Goal: Transaction & Acquisition: Book appointment/travel/reservation

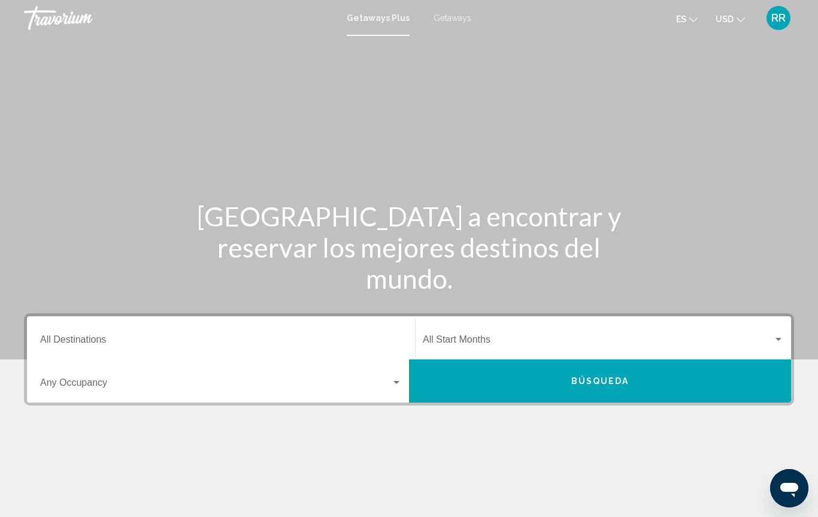
click at [73, 344] on input "Destination All Destinations" at bounding box center [221, 342] width 362 height 11
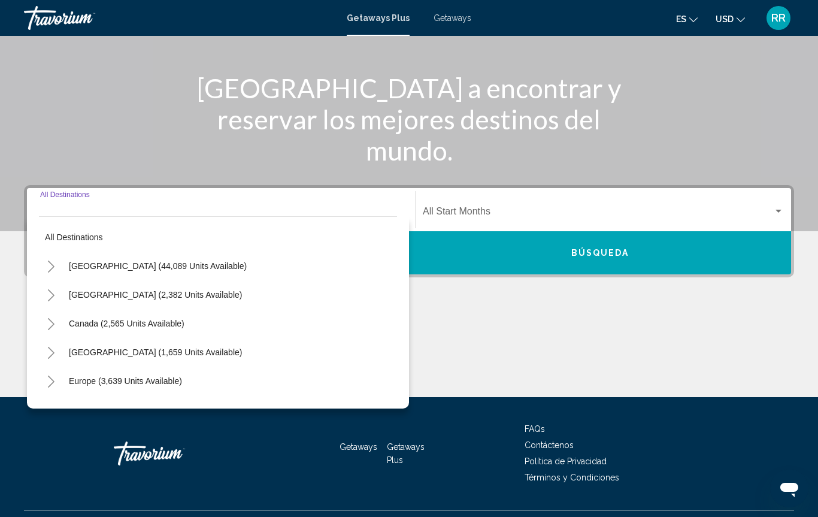
scroll to position [155, 0]
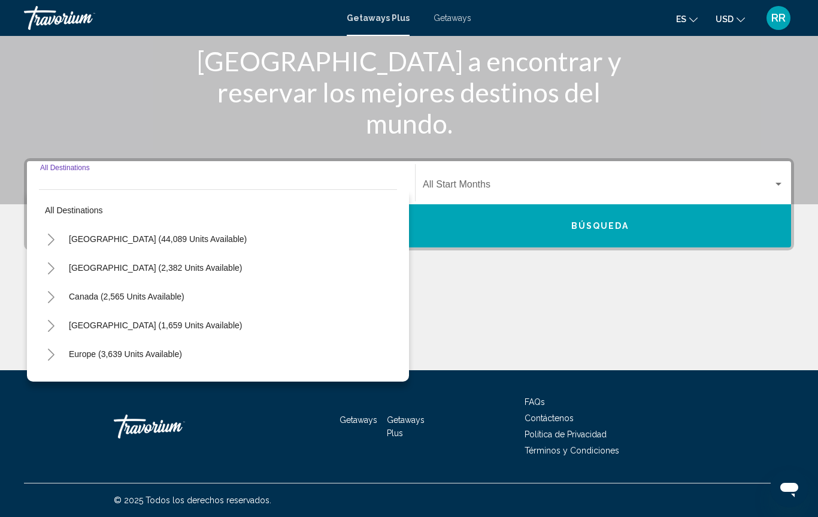
click at [102, 268] on span "Mexico (2,382 units available)" at bounding box center [155, 268] width 173 height 10
type input "**********"
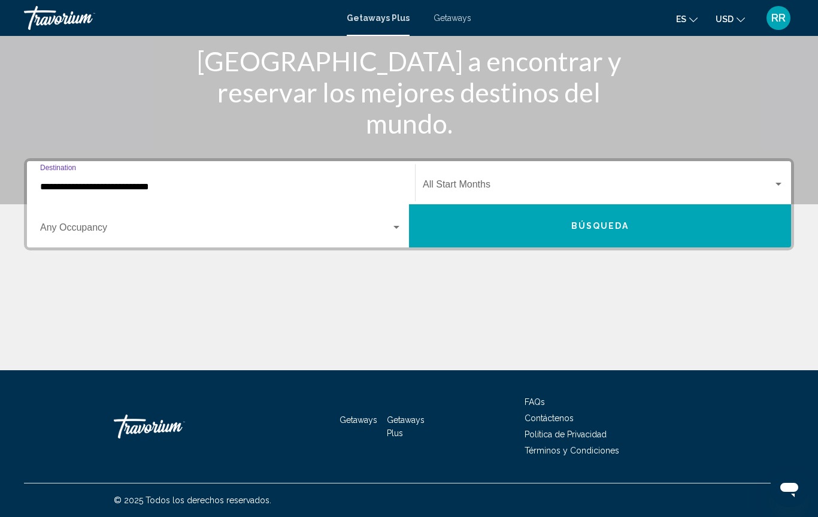
click at [397, 225] on div "Search widget" at bounding box center [396, 228] width 11 height 10
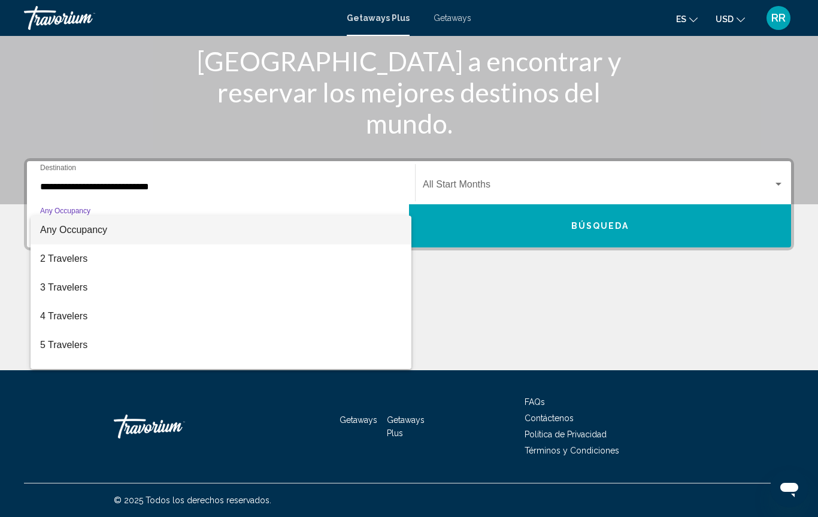
click at [84, 260] on span "2 Travelers" at bounding box center [221, 258] width 362 height 29
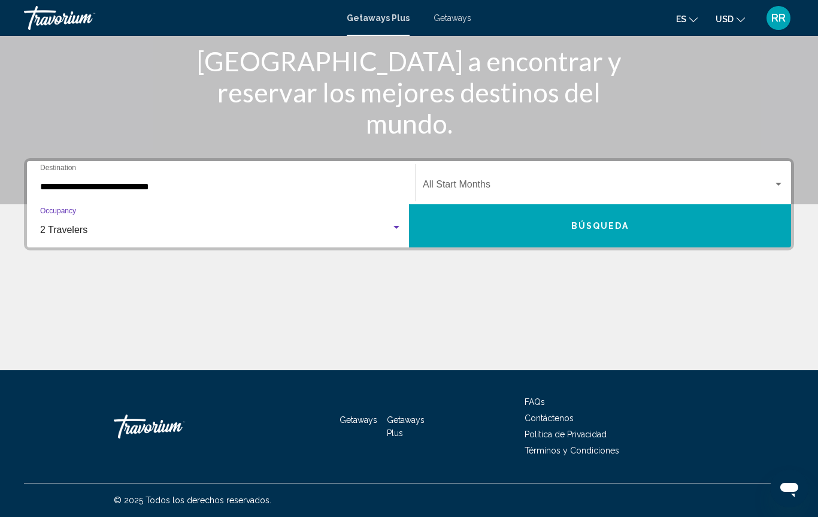
click at [606, 231] on span "Búsqueda" at bounding box center [600, 227] width 58 height 10
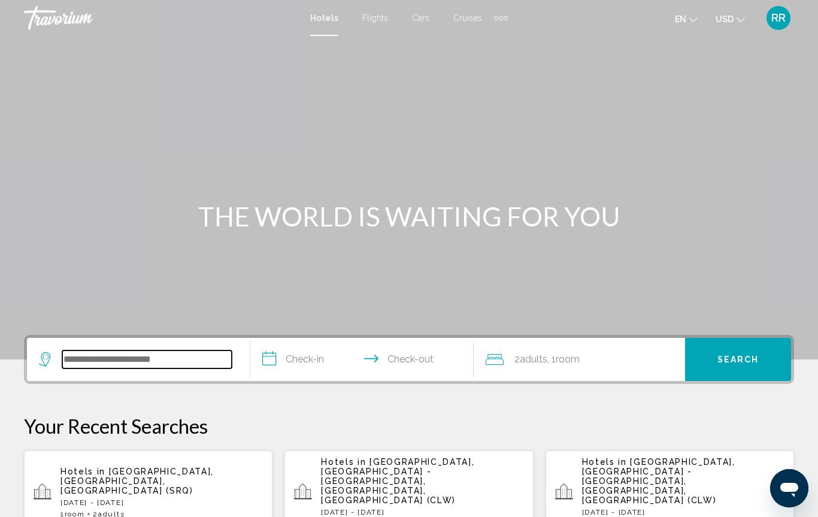
click at [64, 358] on input "Search widget" at bounding box center [146, 359] width 169 height 18
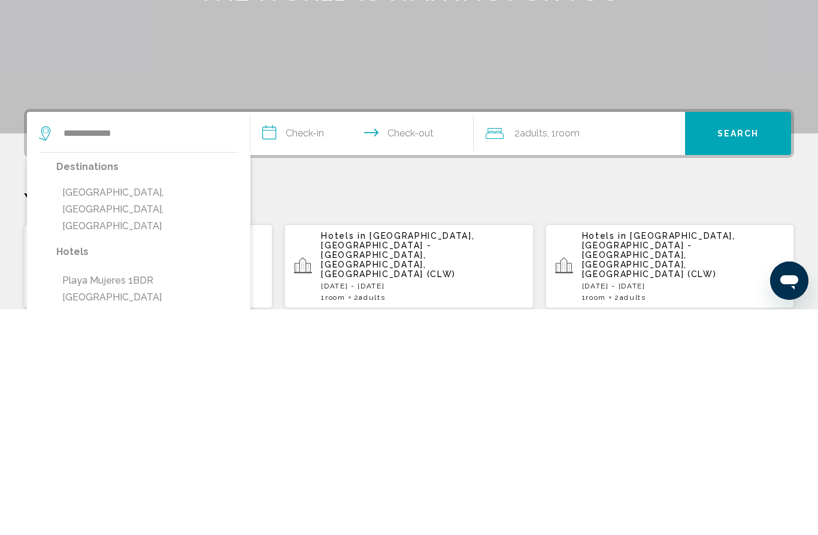
click at [113, 407] on button "[GEOGRAPHIC_DATA], [GEOGRAPHIC_DATA], [GEOGRAPHIC_DATA]" at bounding box center [147, 435] width 182 height 56
type input "**********"
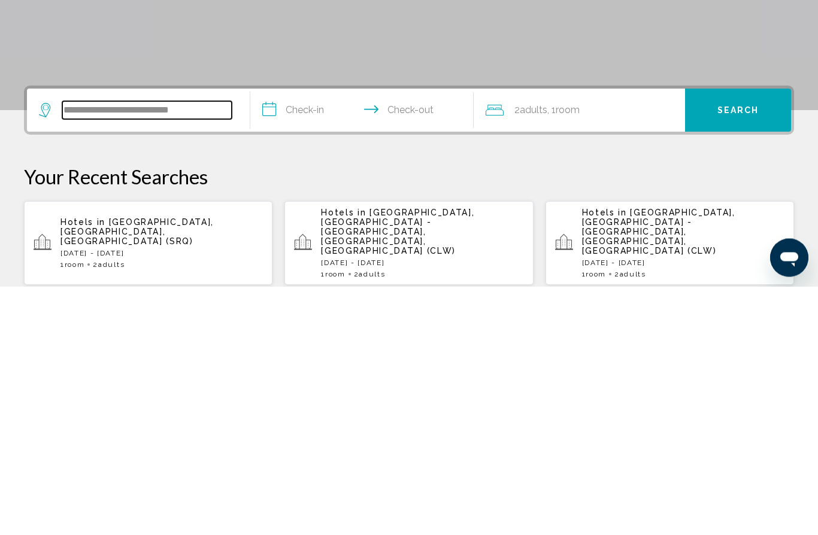
scroll to position [28, 0]
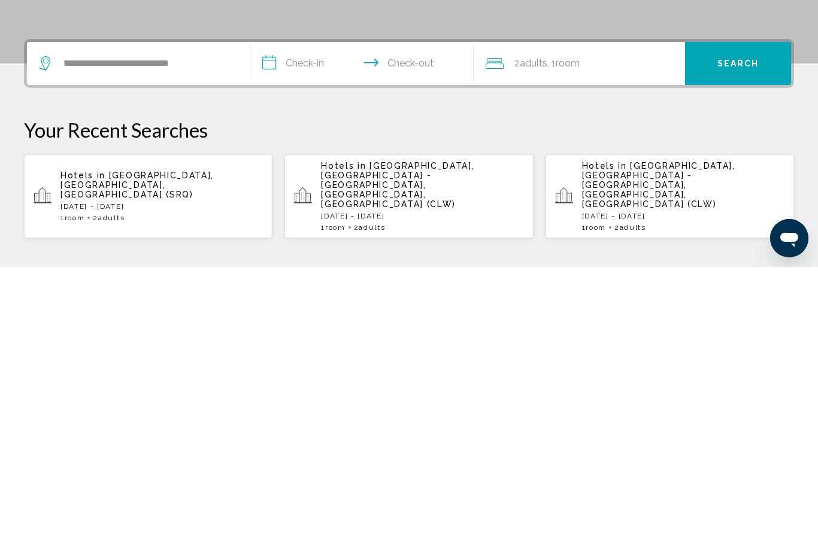
click at [281, 310] on input "**********" at bounding box center [364, 333] width 228 height 47
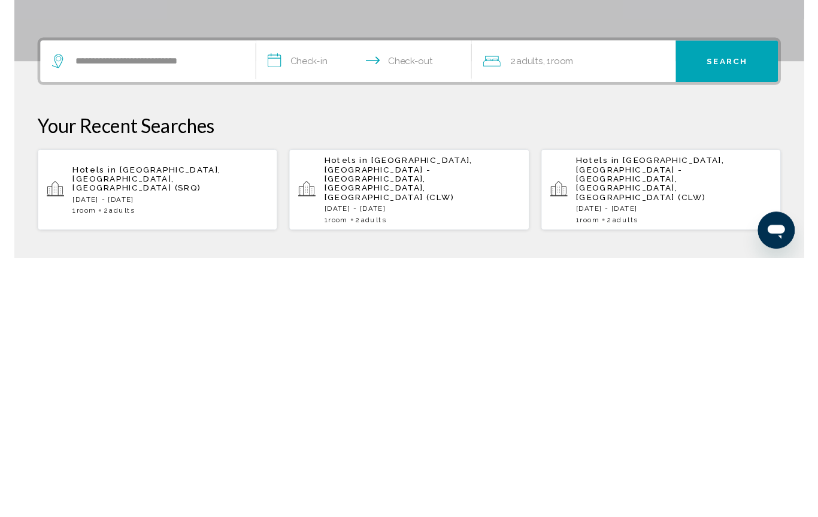
scroll to position [296, 0]
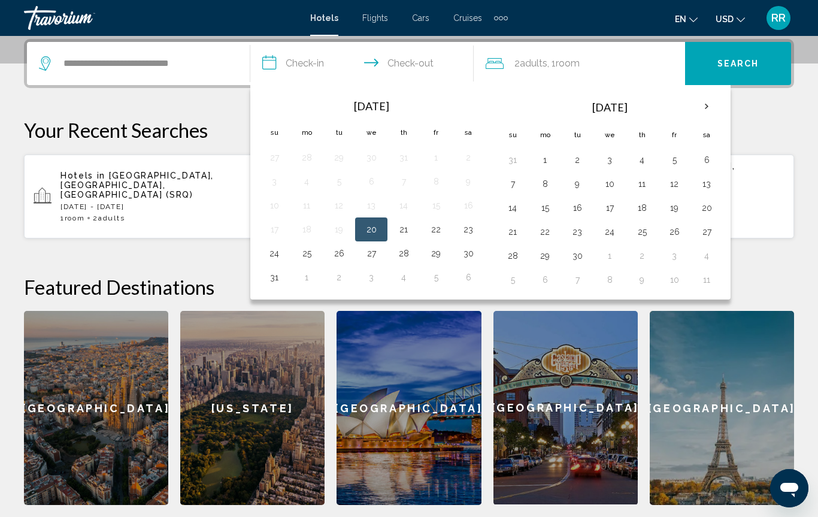
click at [705, 110] on th "Next month" at bounding box center [706, 106] width 32 height 26
click at [703, 106] on th "Next month" at bounding box center [706, 106] width 32 height 26
click at [651, 234] on button "20" at bounding box center [641, 231] width 19 height 17
click at [551, 257] on button "24" at bounding box center [544, 255] width 19 height 17
type input "**********"
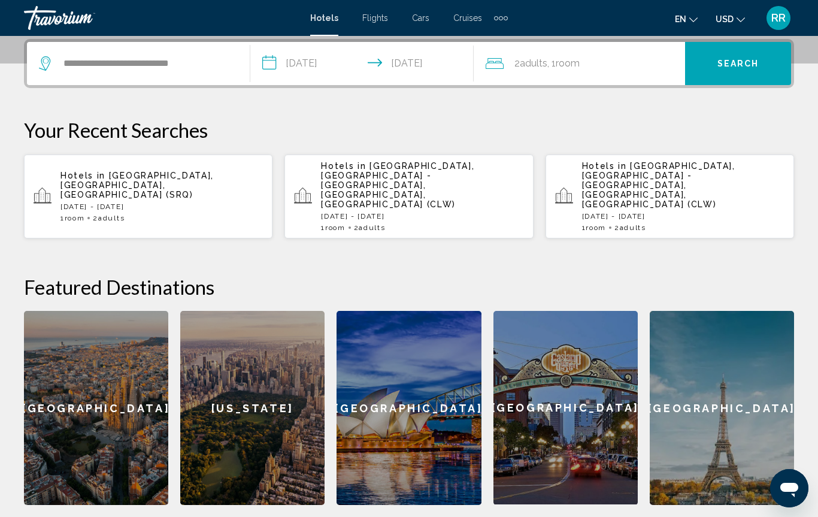
click at [729, 72] on button "Search" at bounding box center [738, 63] width 106 height 43
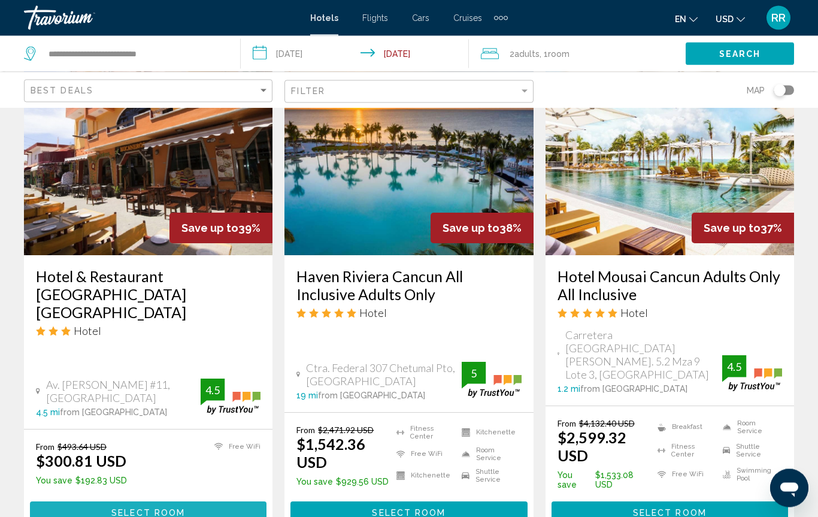
scroll to position [1024, 0]
click at [110, 501] on button "Select Room" at bounding box center [148, 512] width 237 height 22
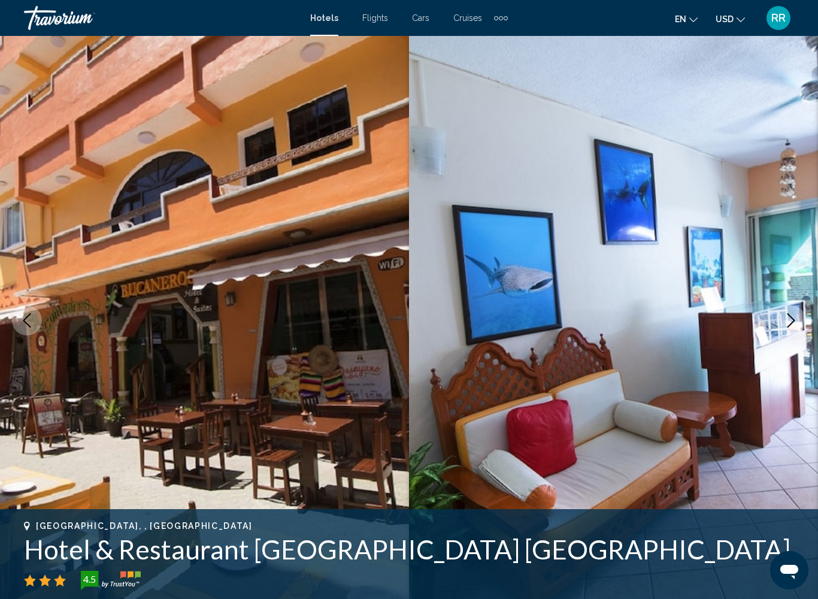
click at [788, 325] on icon "Next image" at bounding box center [791, 320] width 14 height 14
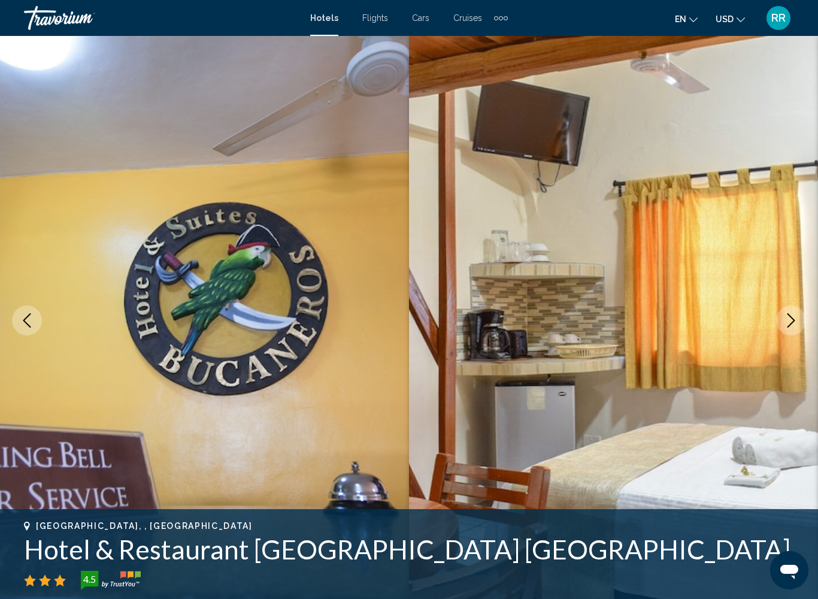
click at [789, 325] on icon "Next image" at bounding box center [791, 320] width 14 height 14
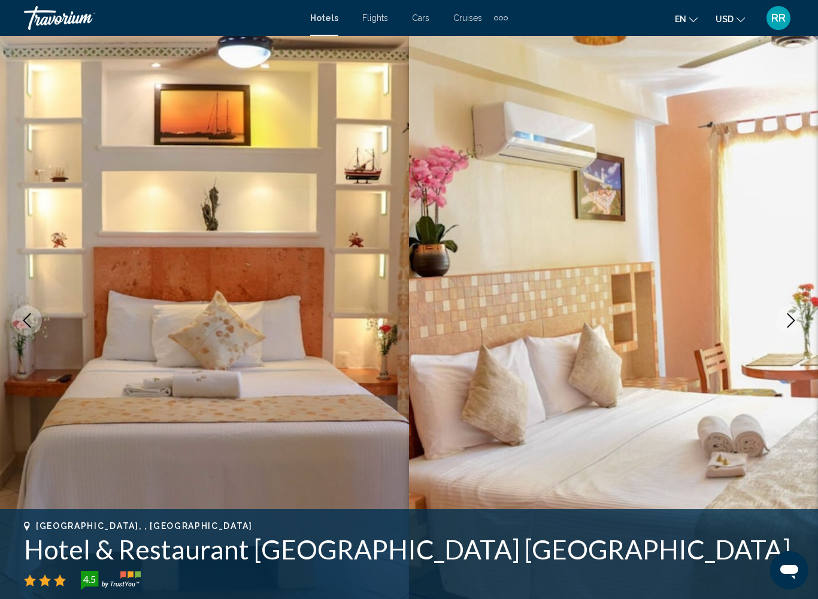
click at [787, 322] on icon "Next image" at bounding box center [791, 320] width 14 height 14
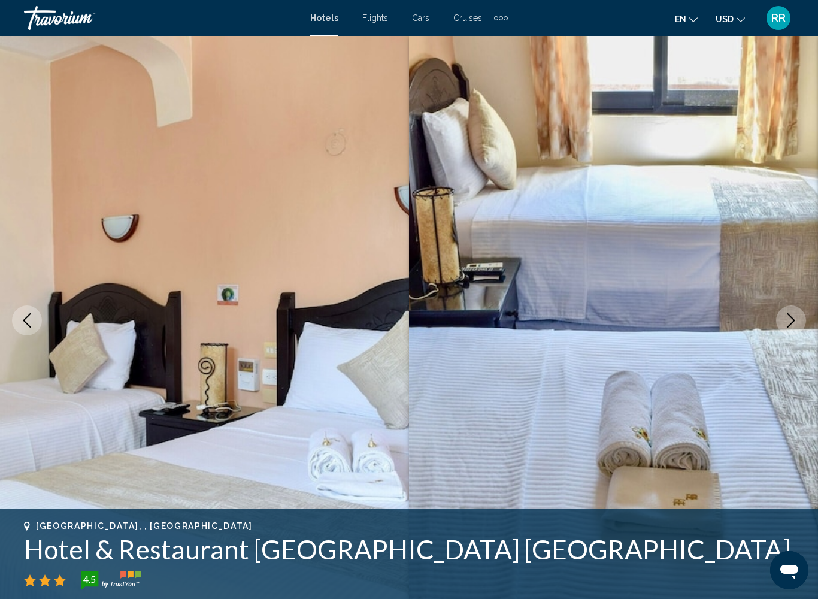
click at [789, 320] on icon "Next image" at bounding box center [791, 320] width 14 height 14
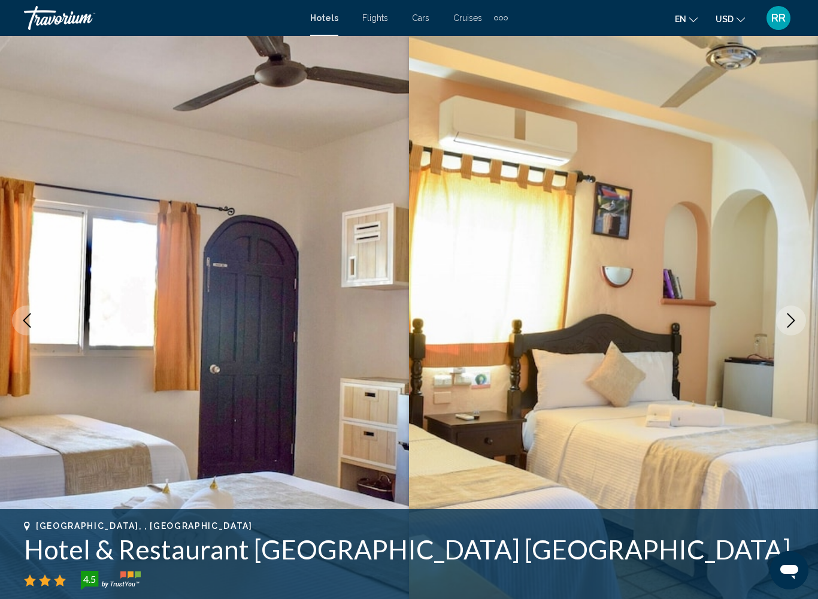
click at [786, 322] on icon "Next image" at bounding box center [791, 320] width 14 height 14
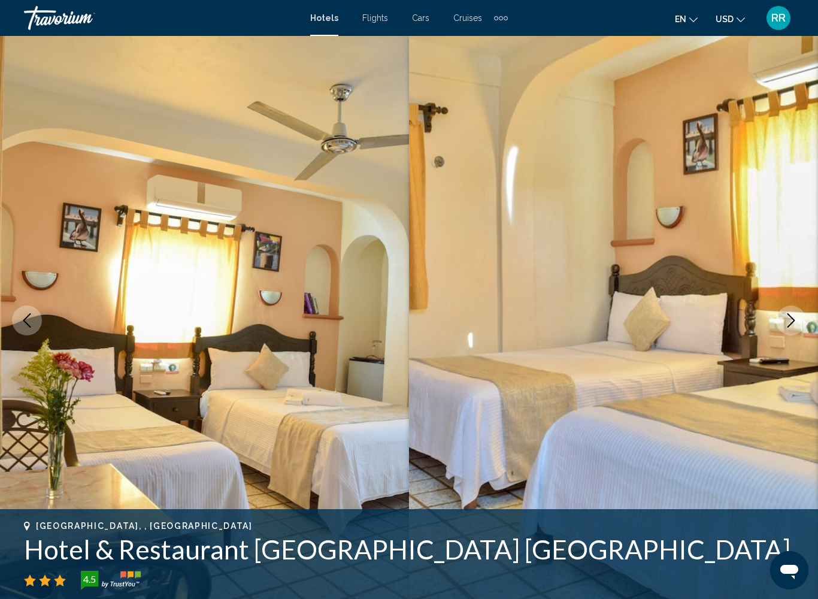
click at [790, 324] on icon "Next image" at bounding box center [791, 320] width 14 height 14
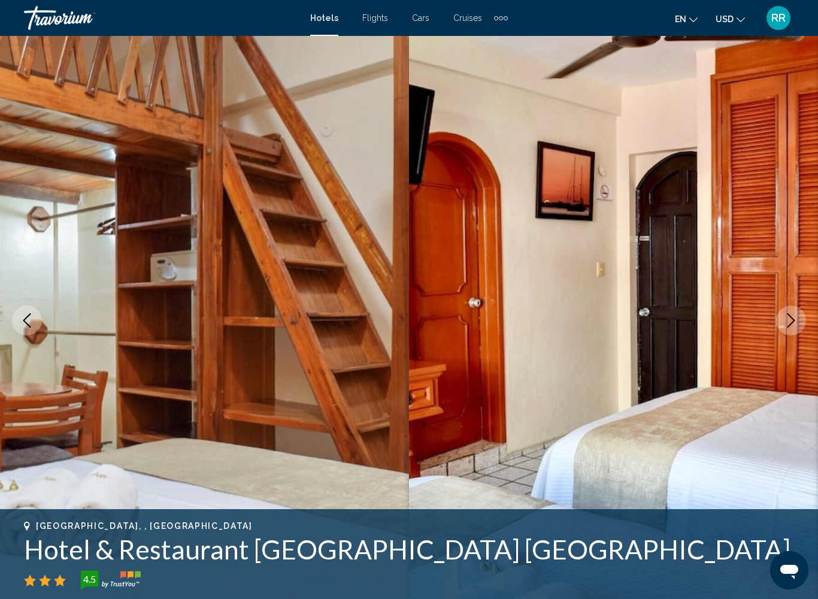
click at [783, 326] on button "Next image" at bounding box center [791, 320] width 30 height 30
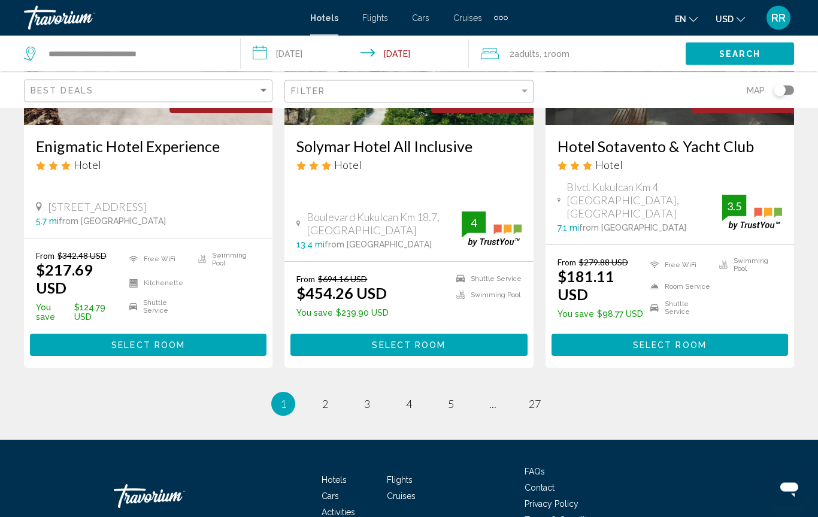
scroll to position [1650, 0]
click at [320, 393] on link "page 2" at bounding box center [325, 403] width 21 height 21
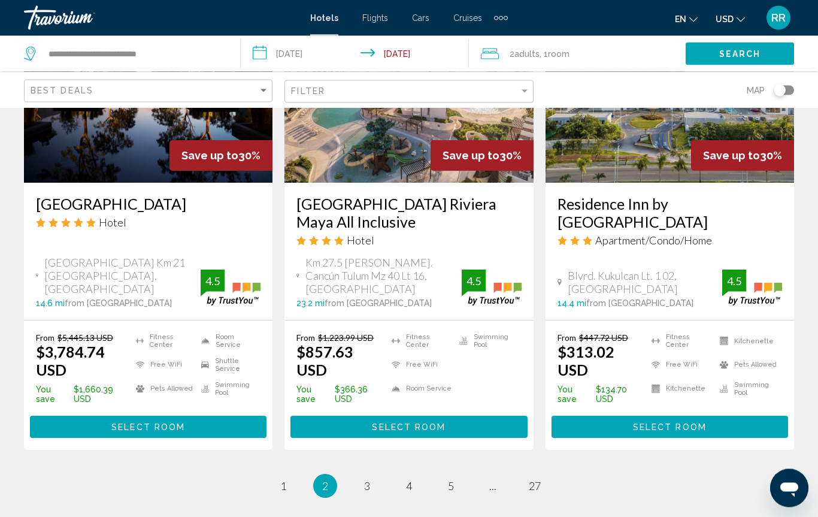
scroll to position [1574, 0]
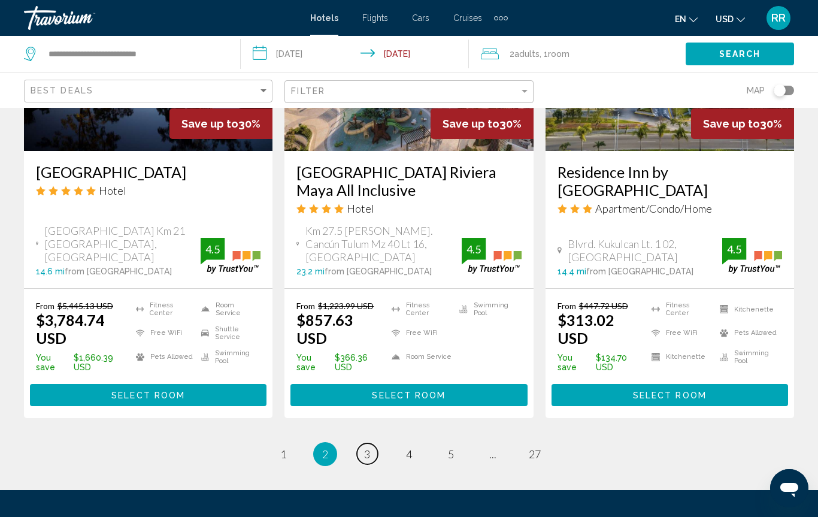
click at [372, 443] on link "page 3" at bounding box center [367, 453] width 21 height 21
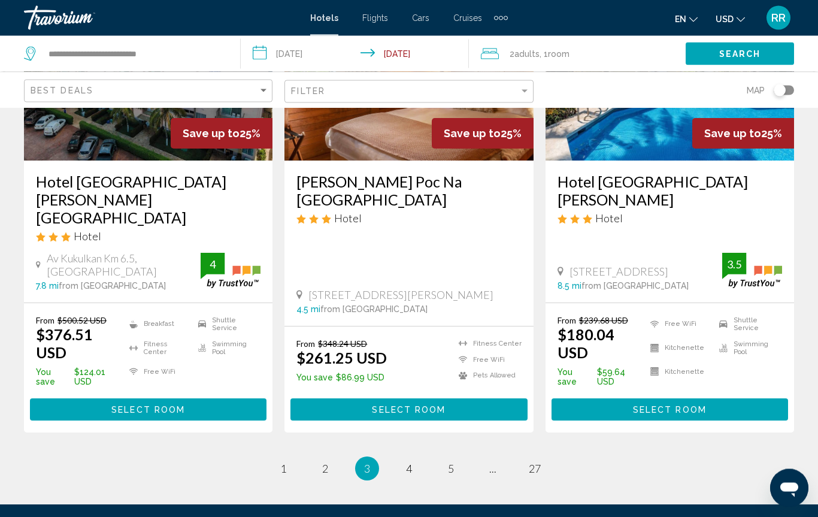
scroll to position [1675, 0]
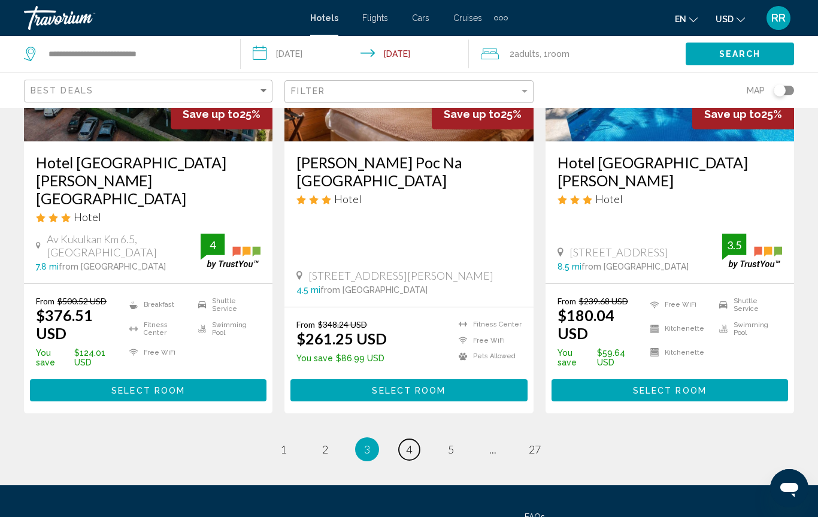
click at [412, 443] on span "4" at bounding box center [409, 449] width 6 height 13
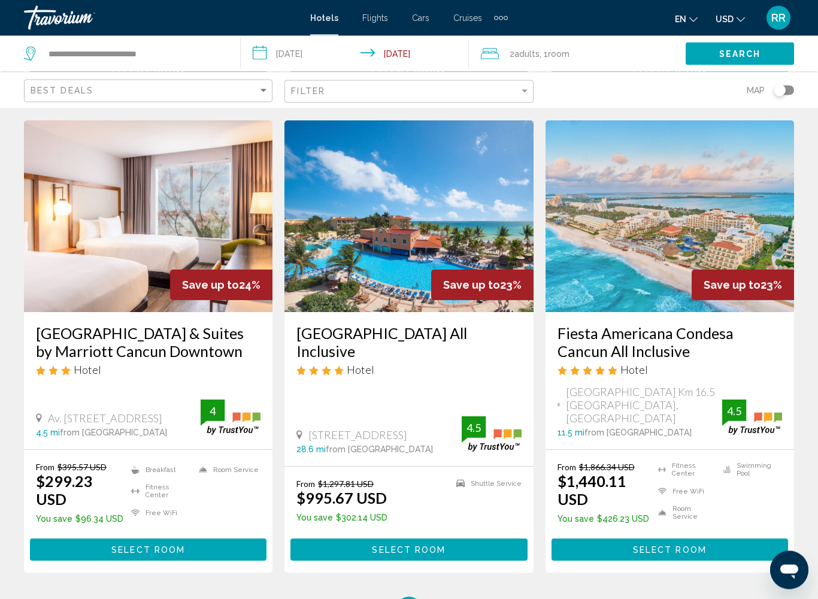
scroll to position [1463, 0]
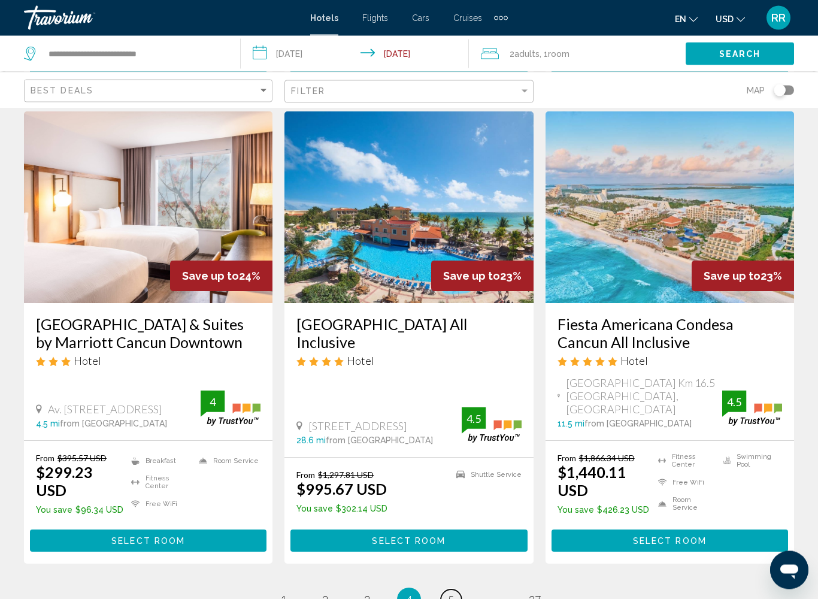
click at [451, 516] on span "5" at bounding box center [451, 599] width 6 height 13
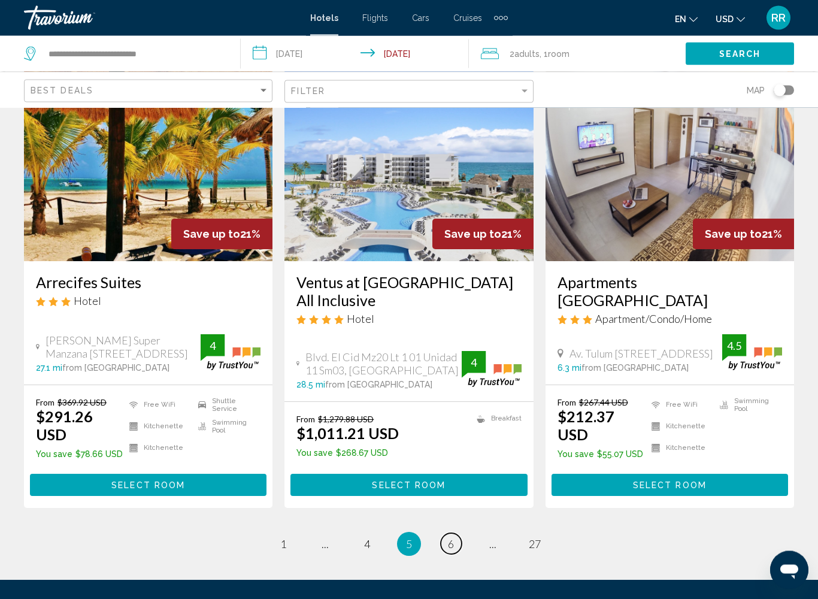
scroll to position [1545, 0]
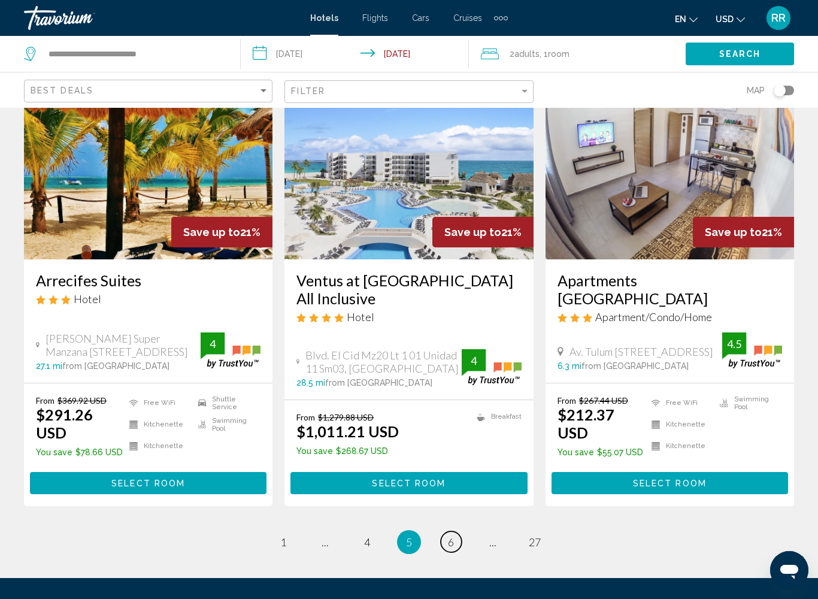
click at [450, 516] on link "page 6" at bounding box center [451, 541] width 21 height 21
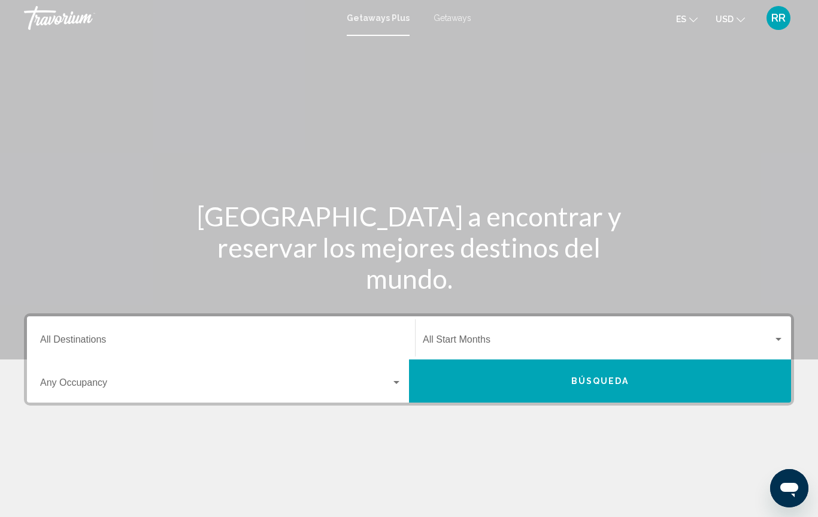
click at [452, 18] on span "Getaways" at bounding box center [453, 18] width 38 height 10
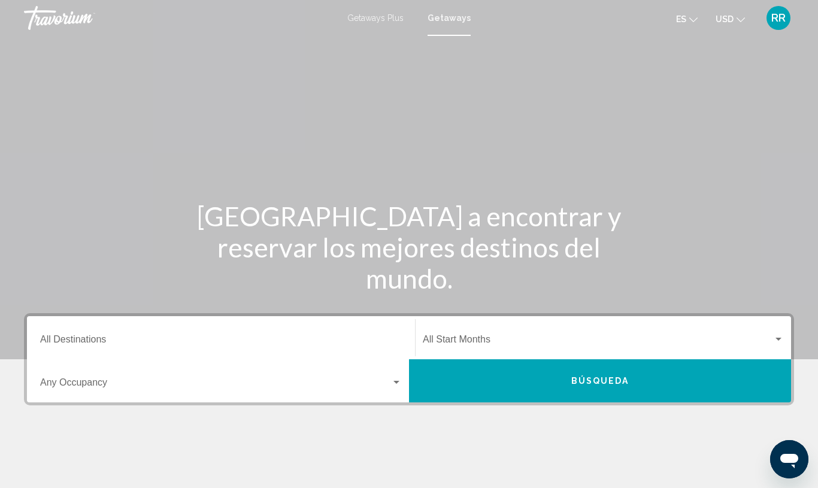
click at [86, 338] on input "Destination All Destinations" at bounding box center [221, 342] width 362 height 11
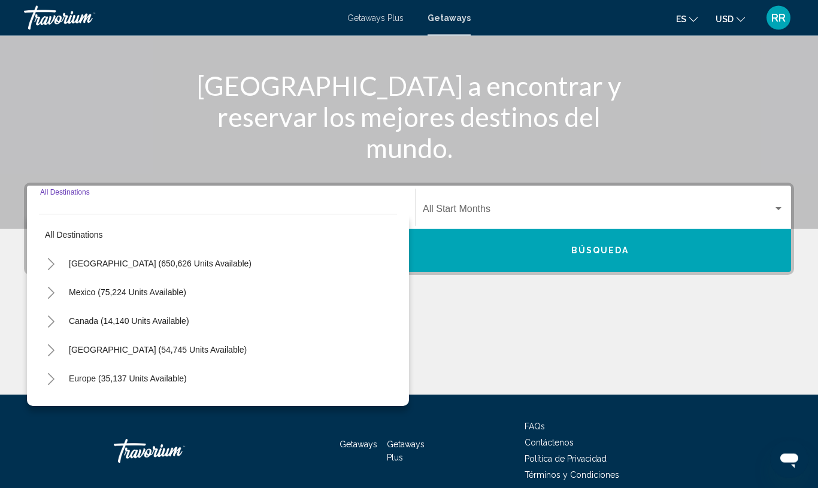
scroll to position [184, 0]
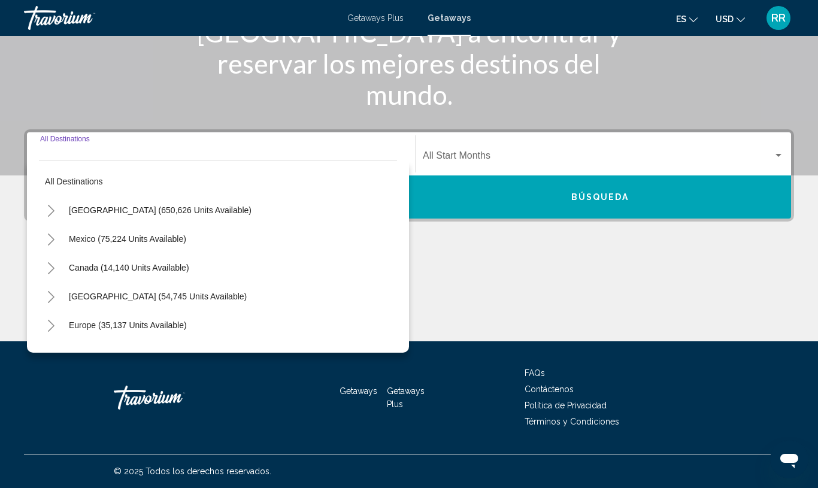
click at [93, 241] on span "Mexico (75,224 units available)" at bounding box center [127, 239] width 117 height 10
type input "**********"
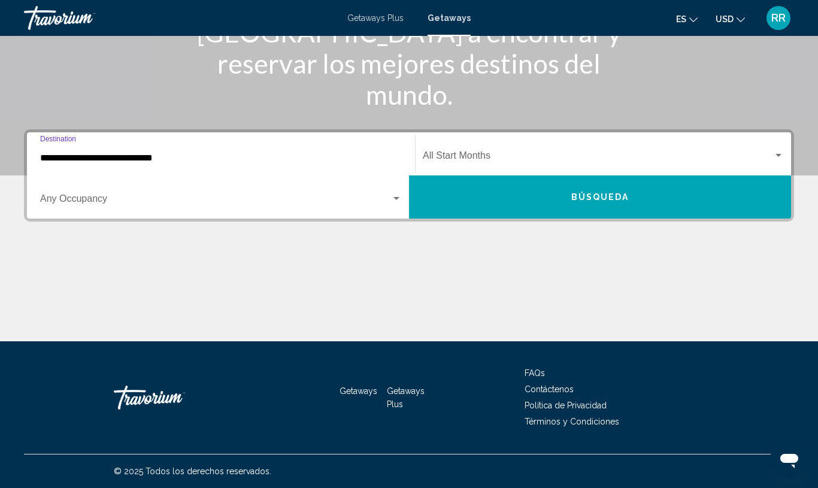
click at [398, 198] on div "Search widget" at bounding box center [396, 198] width 6 height 3
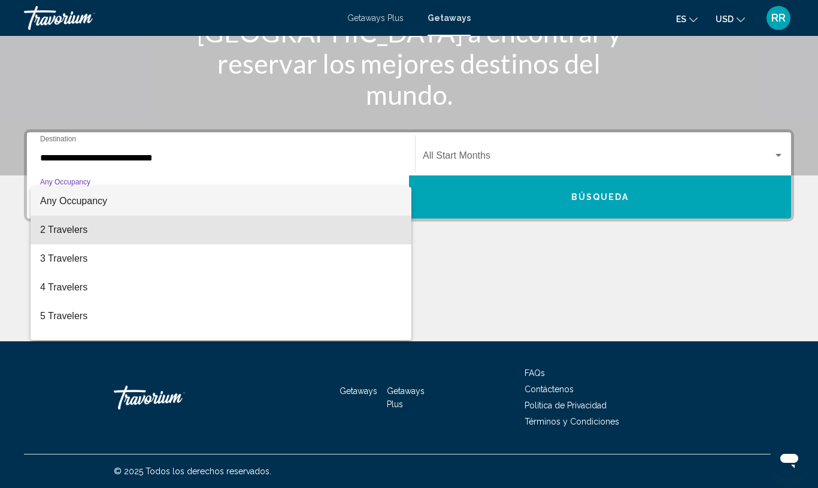
click at [71, 238] on span "2 Travelers" at bounding box center [221, 230] width 362 height 29
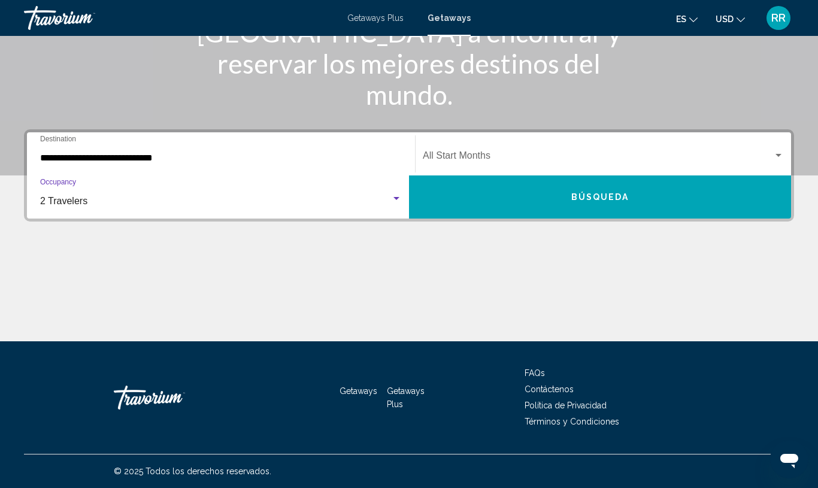
click at [597, 205] on button "Búsqueda" at bounding box center [600, 196] width 382 height 43
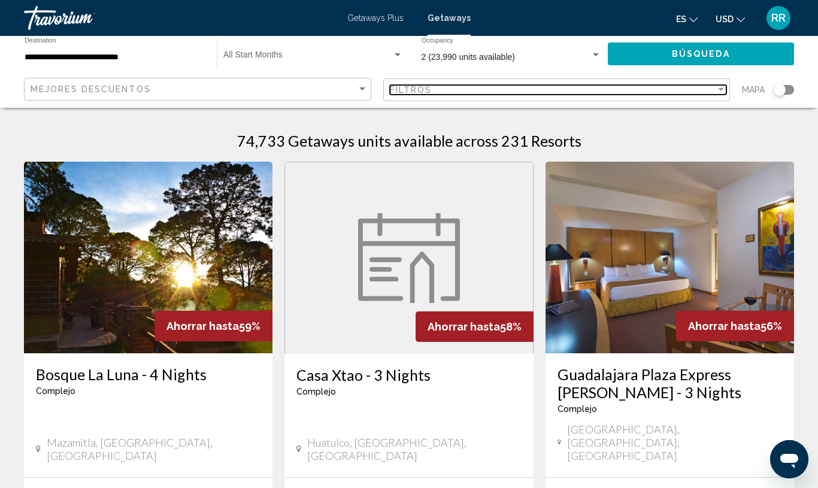
click at [716, 91] on div "Filter" at bounding box center [721, 90] width 11 height 10
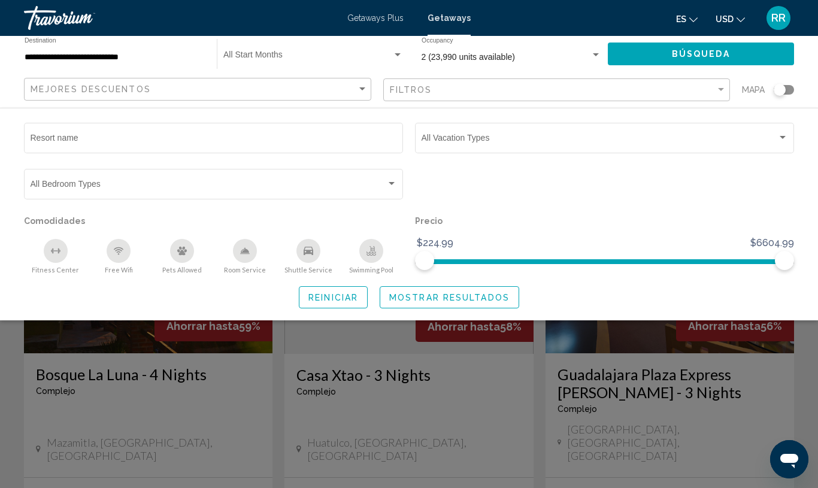
click at [47, 140] on input "Resort name" at bounding box center [214, 140] width 366 height 10
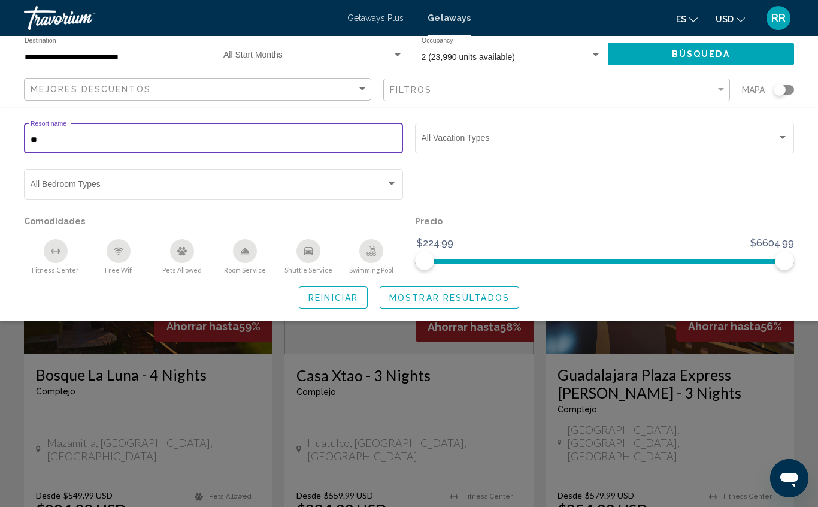
type input "*"
type input "**********"
click at [691, 55] on span "Búsqueda" at bounding box center [701, 55] width 58 height 10
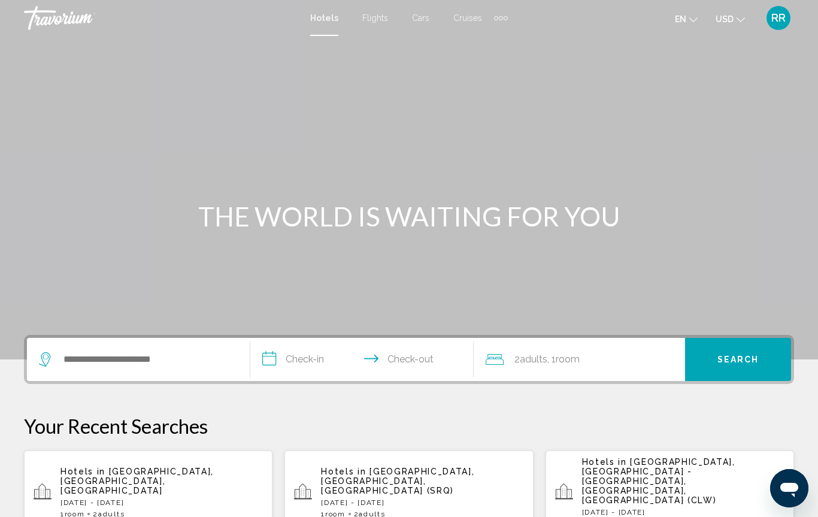
click at [149, 482] on div "Hotels in Playa Mujeres, Cancun, Mexico Thu, 20 Nov - Mon, 24 Nov 1 Room rooms …" at bounding box center [161, 491] width 202 height 51
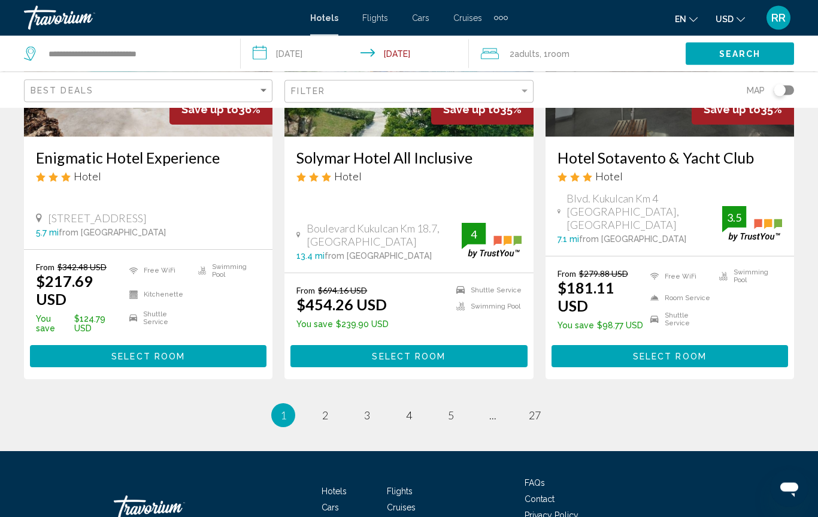
scroll to position [1651, 0]
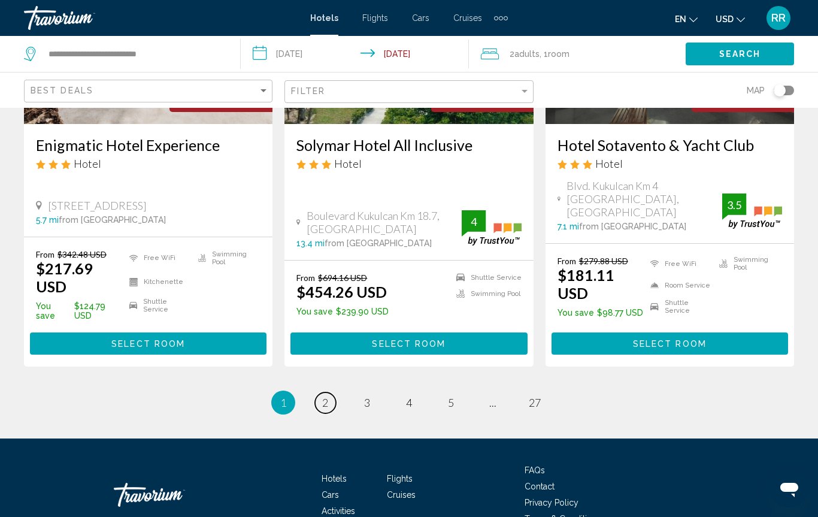
click at [330, 392] on link "page 2" at bounding box center [325, 402] width 21 height 21
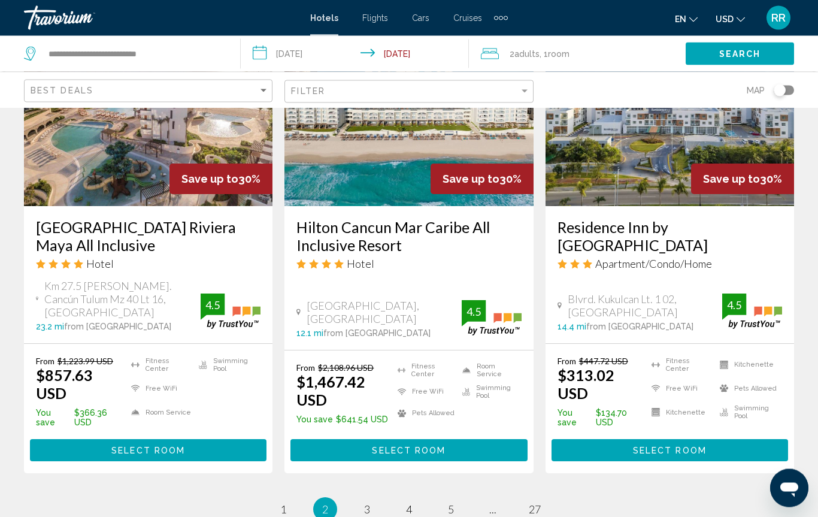
scroll to position [1518, 0]
click at [361, 499] on link "page 3" at bounding box center [367, 509] width 21 height 21
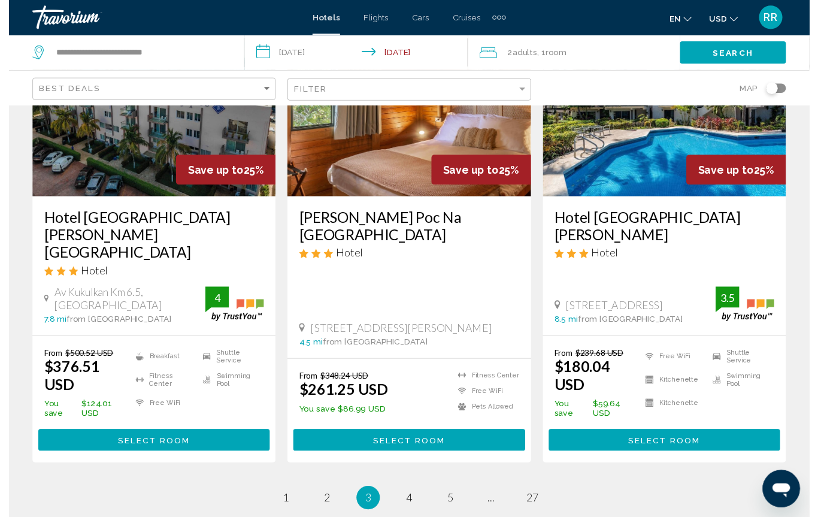
scroll to position [1616, 0]
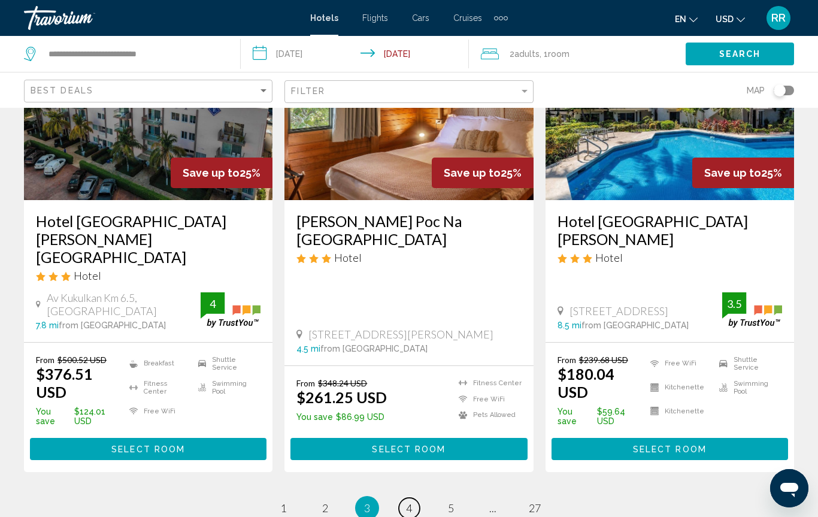
click at [407, 501] on span "4" at bounding box center [409, 507] width 6 height 13
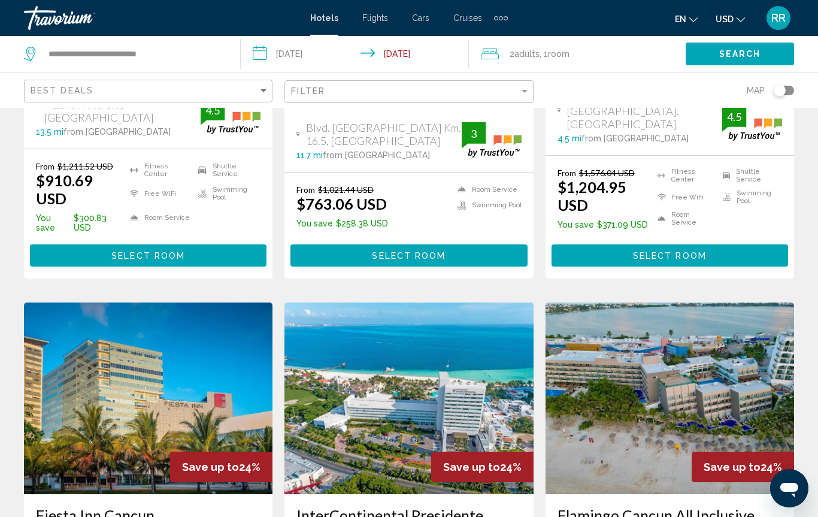
scroll to position [338, 0]
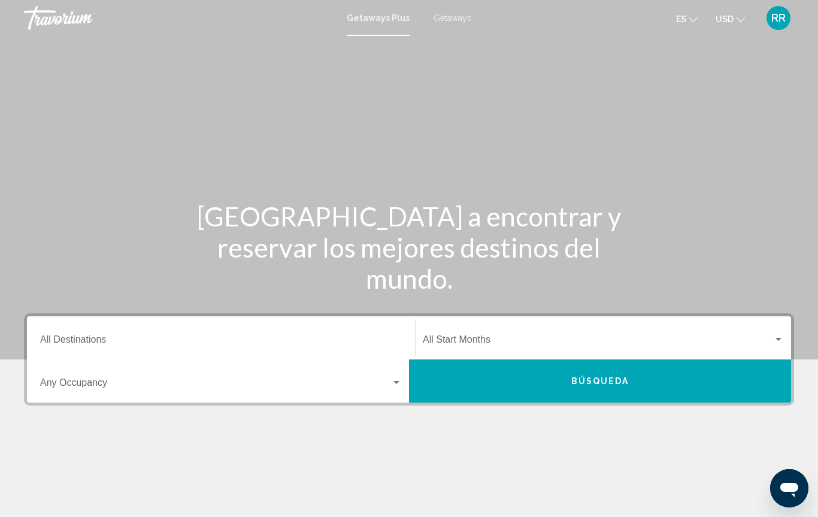
click at [61, 346] on input "Destination All Destinations" at bounding box center [221, 342] width 362 height 11
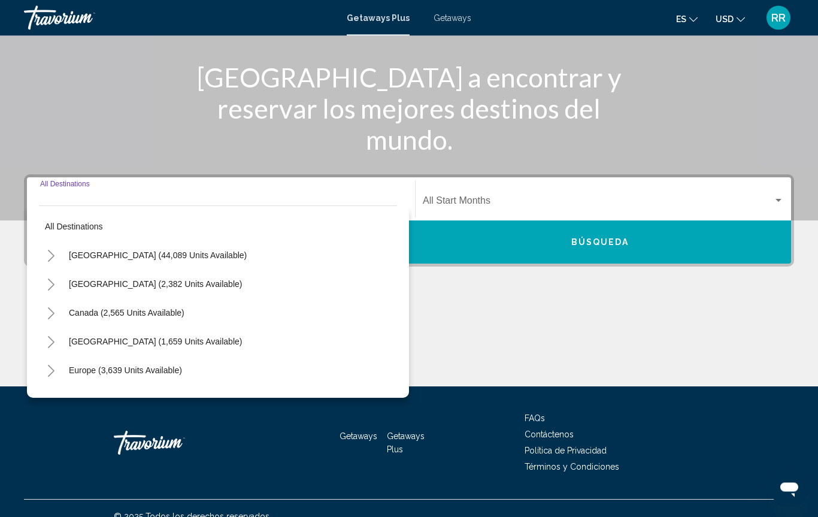
scroll to position [155, 0]
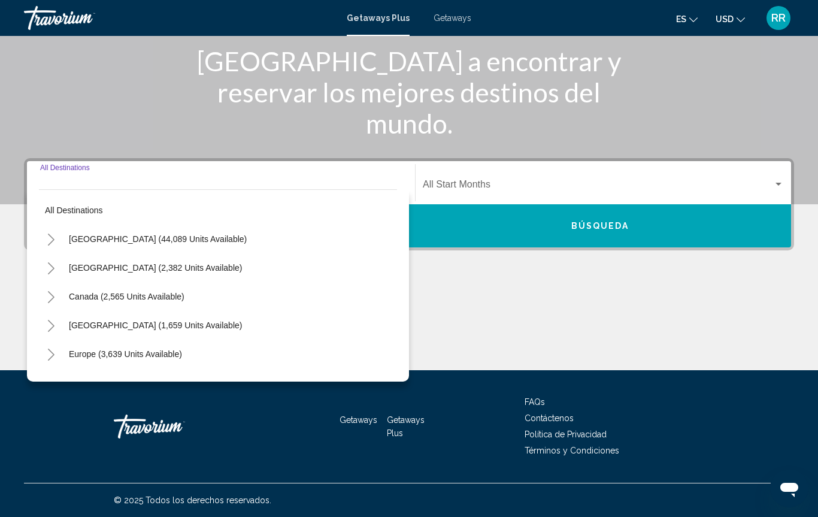
click at [75, 278] on button "[GEOGRAPHIC_DATA] (2,382 units available)" at bounding box center [155, 268] width 185 height 28
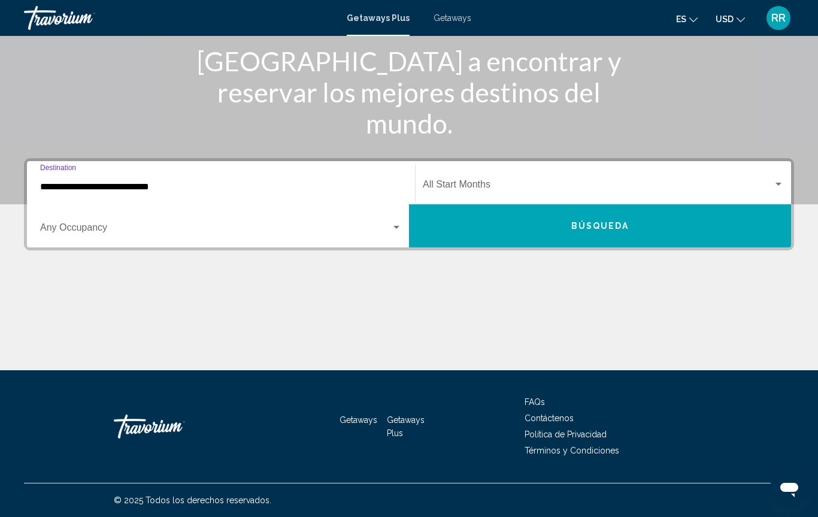
click at [86, 192] on input "**********" at bounding box center [221, 186] width 362 height 11
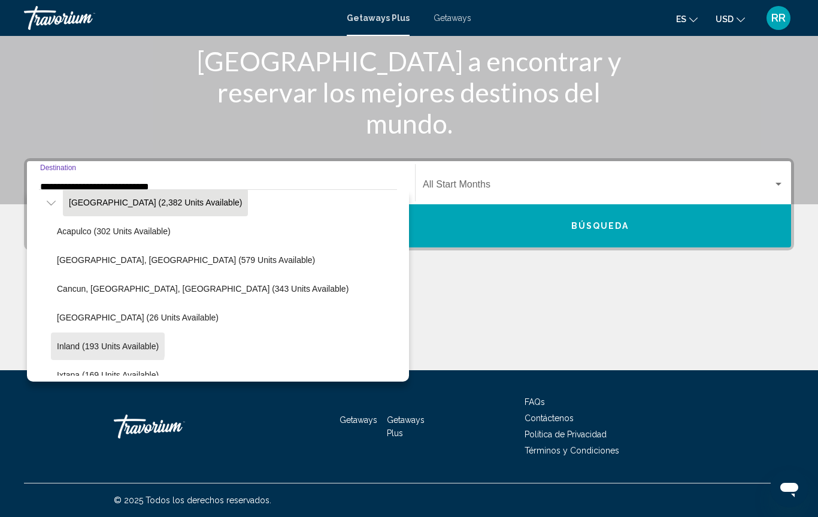
scroll to position [62, 0]
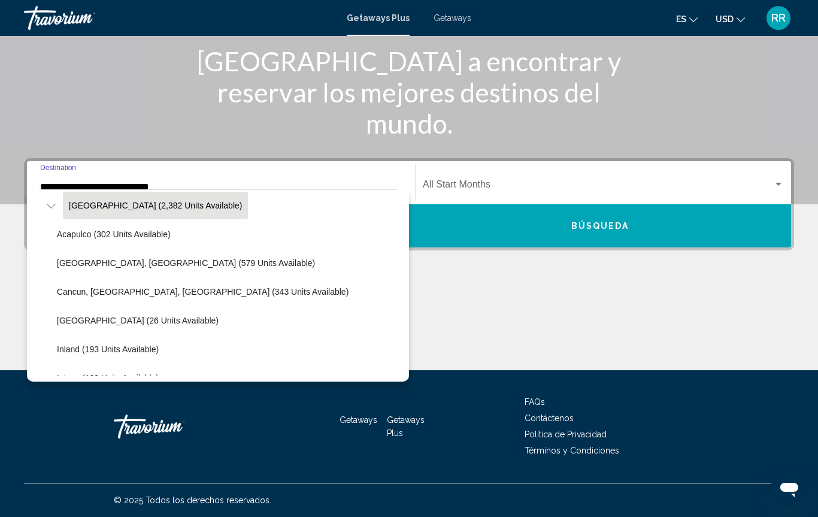
click at [90, 293] on span "Cancun, [GEOGRAPHIC_DATA], [GEOGRAPHIC_DATA] (343 units available)" at bounding box center [203, 292] width 292 height 10
type input "**********"
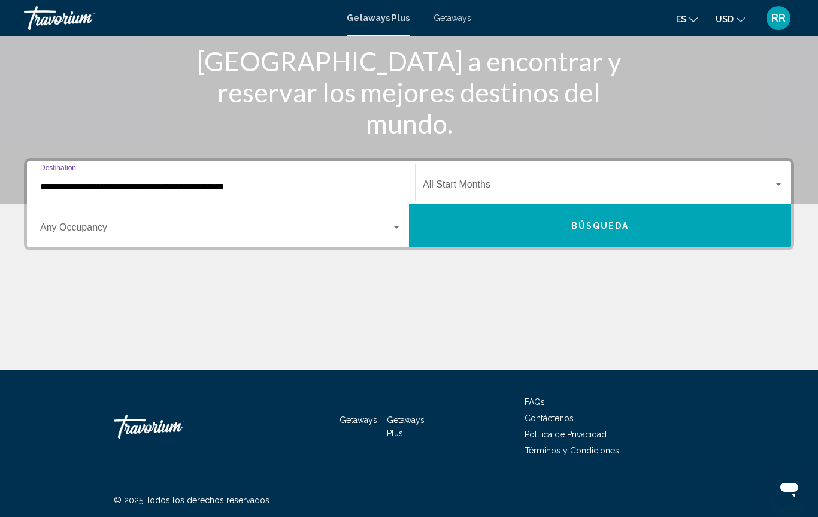
click at [396, 234] on div "Search widget" at bounding box center [221, 230] width 362 height 11
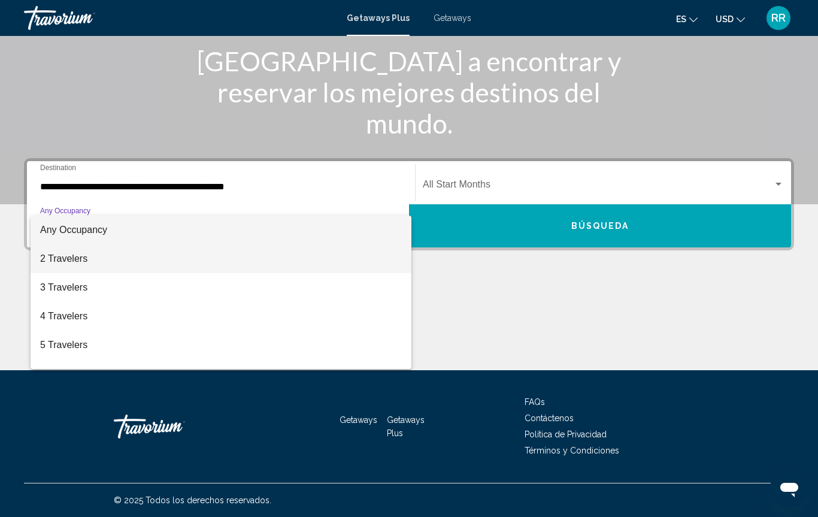
click at [65, 263] on span "2 Travelers" at bounding box center [221, 258] width 362 height 29
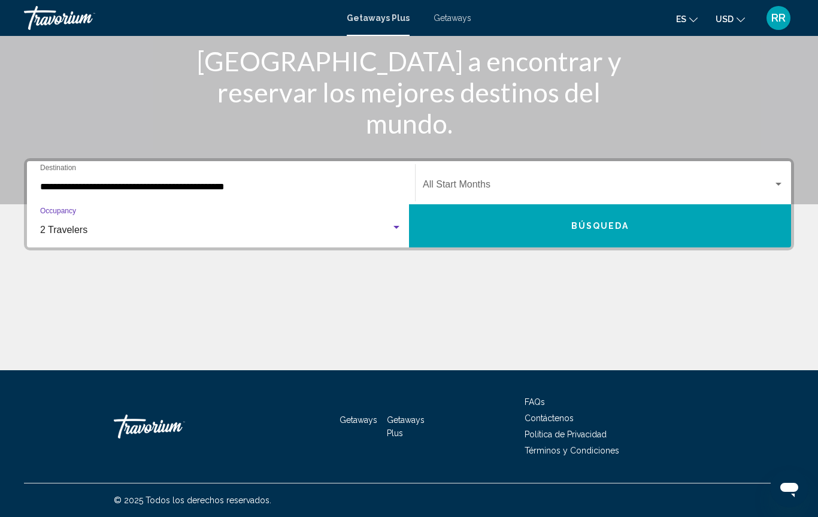
click at [592, 224] on span "Búsqueda" at bounding box center [600, 227] width 58 height 10
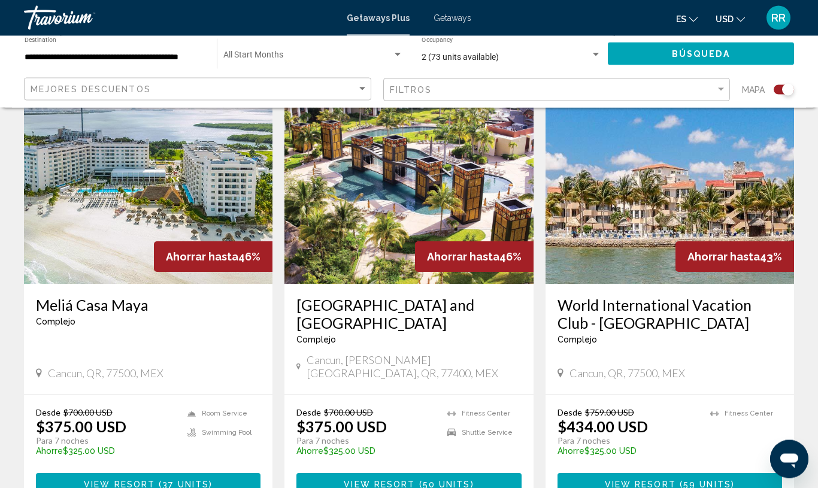
scroll to position [155, 0]
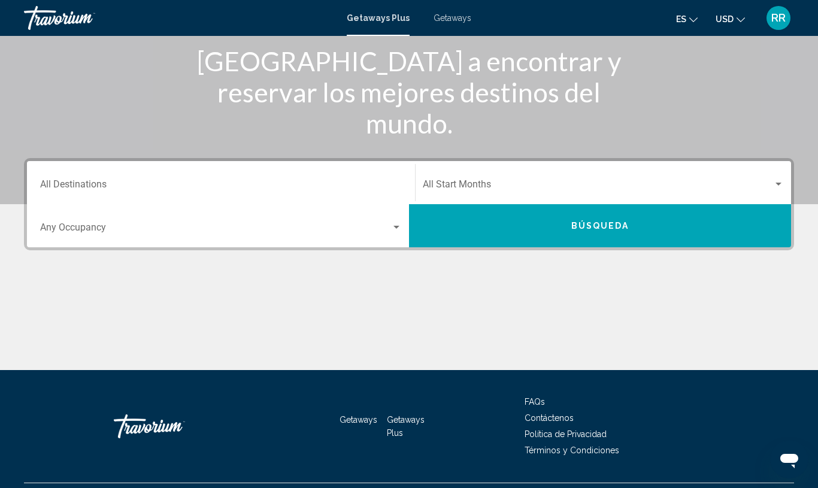
click at [68, 181] on input "Destination All Destinations" at bounding box center [221, 186] width 362 height 11
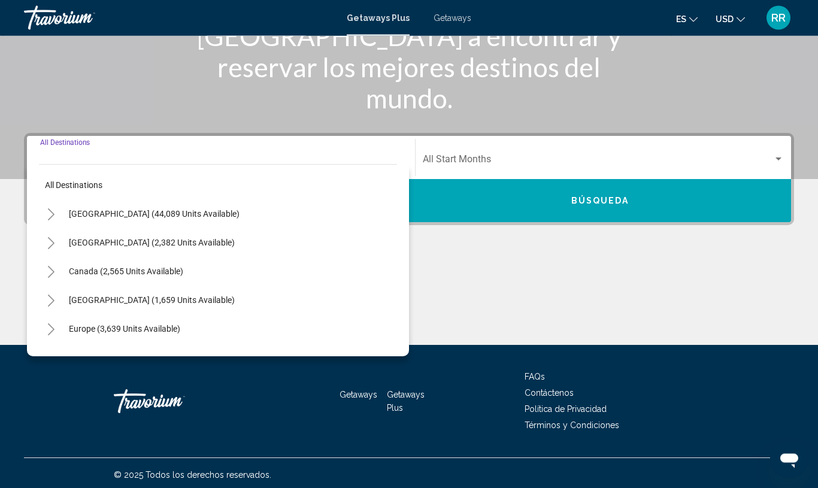
scroll to position [184, 0]
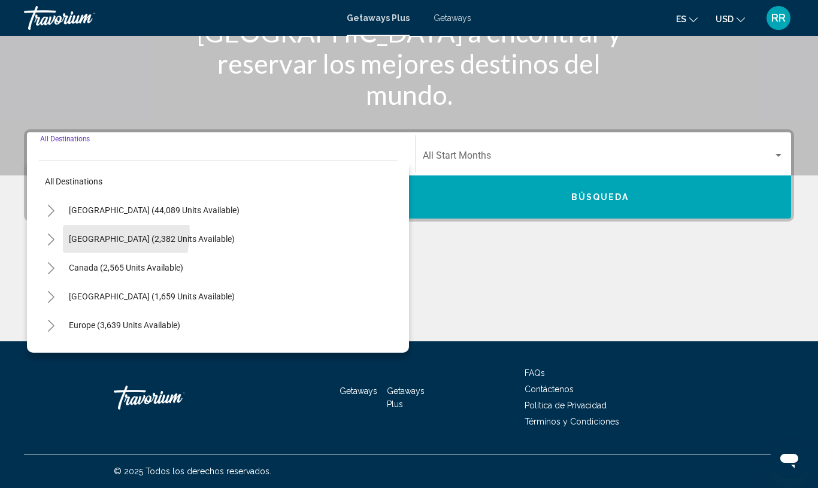
click at [83, 231] on button "[GEOGRAPHIC_DATA] (2,382 units available)" at bounding box center [152, 239] width 178 height 28
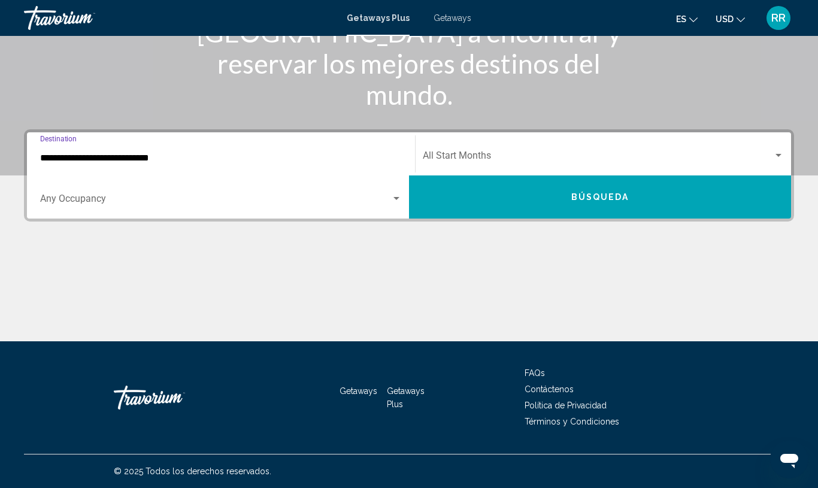
click at [60, 159] on input "**********" at bounding box center [221, 158] width 362 height 11
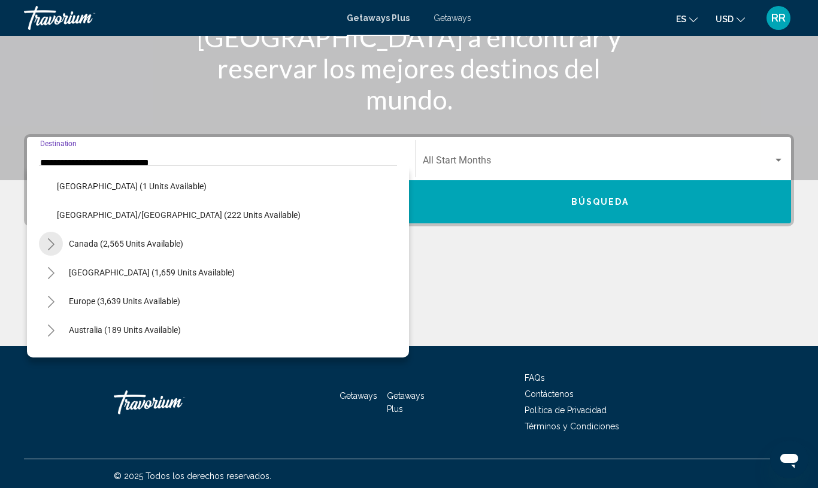
scroll to position [288, 0]
click at [84, 272] on span "[GEOGRAPHIC_DATA] (1,659 units available)" at bounding box center [152, 272] width 166 height 10
type input "**********"
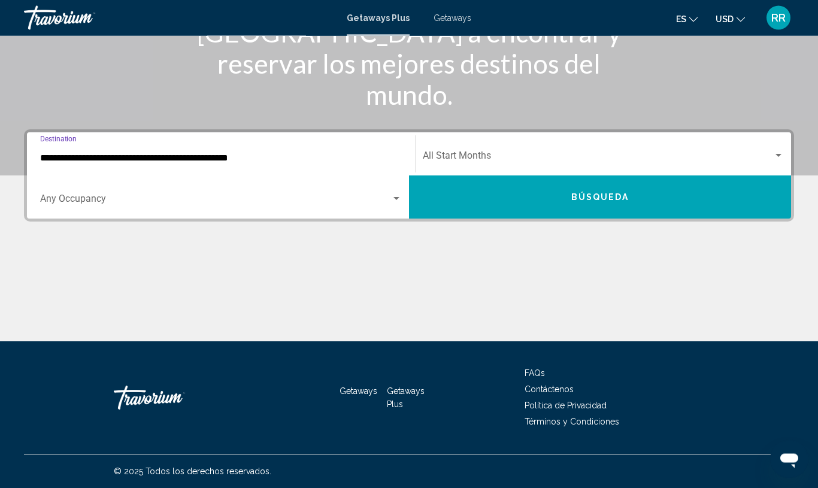
scroll to position [184, 0]
click at [58, 198] on span "Search widget" at bounding box center [215, 201] width 351 height 11
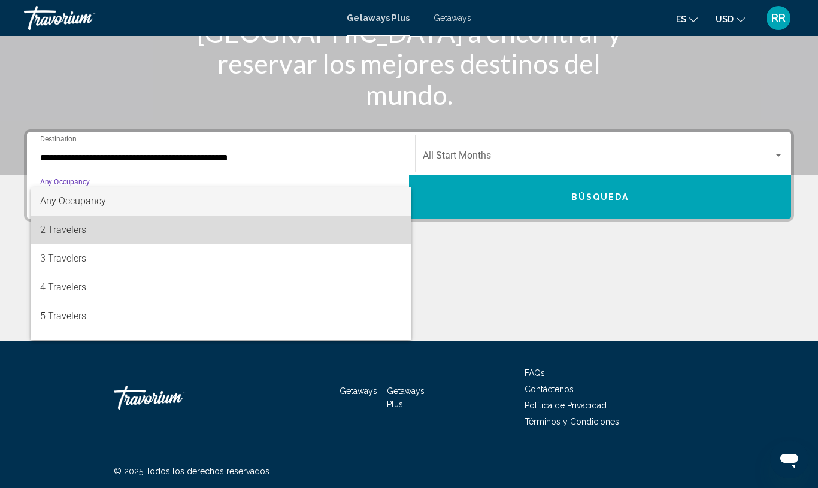
click at [59, 234] on span "2 Travelers" at bounding box center [221, 230] width 362 height 29
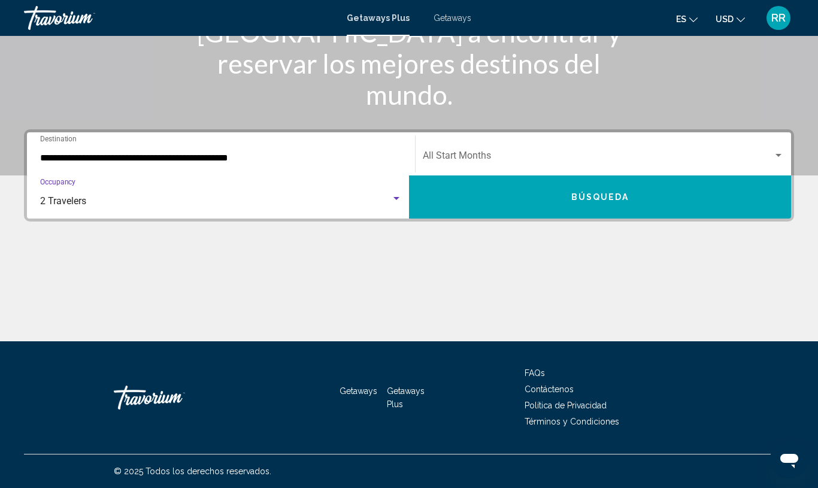
click at [454, 203] on button "Búsqueda" at bounding box center [600, 196] width 382 height 43
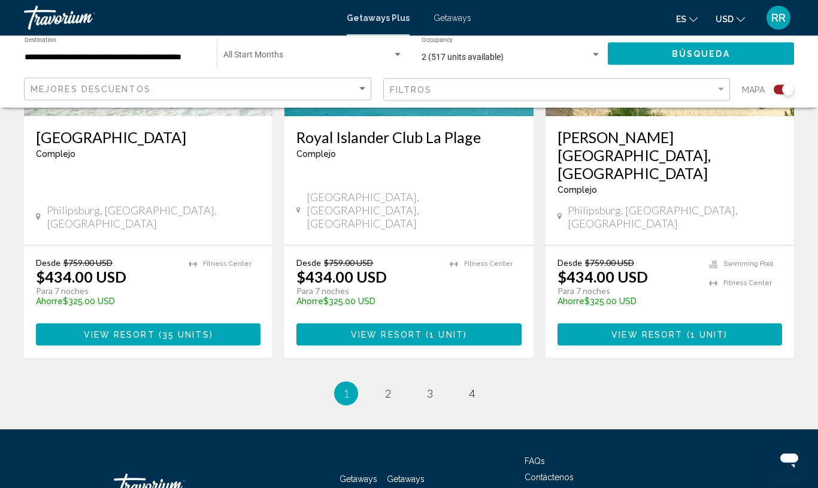
scroll to position [1904, 0]
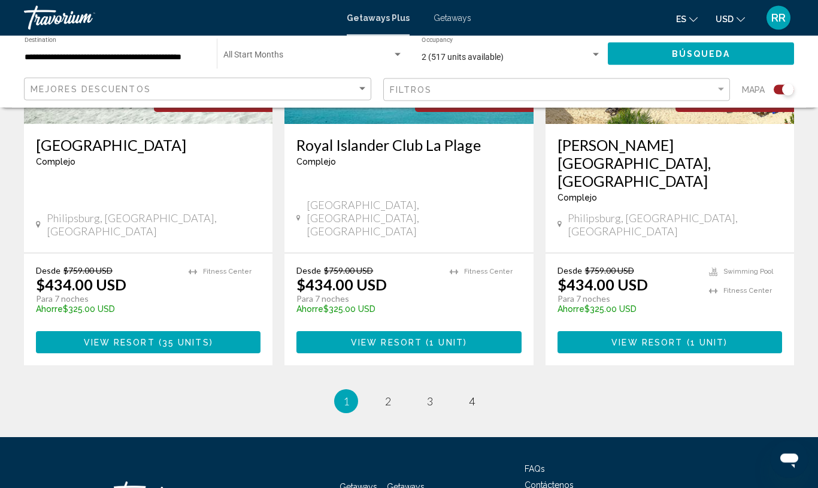
click at [380, 390] on ul "1 / 4 You're on page 1 page 2 page 3 page 4" at bounding box center [409, 402] width 770 height 24
click at [383, 392] on link "page 2" at bounding box center [388, 402] width 21 height 21
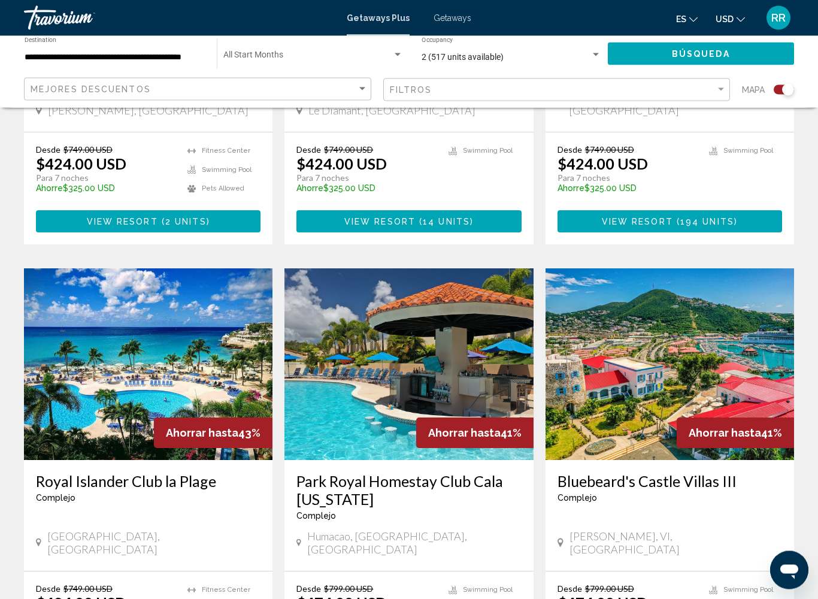
scroll to position [1600, 0]
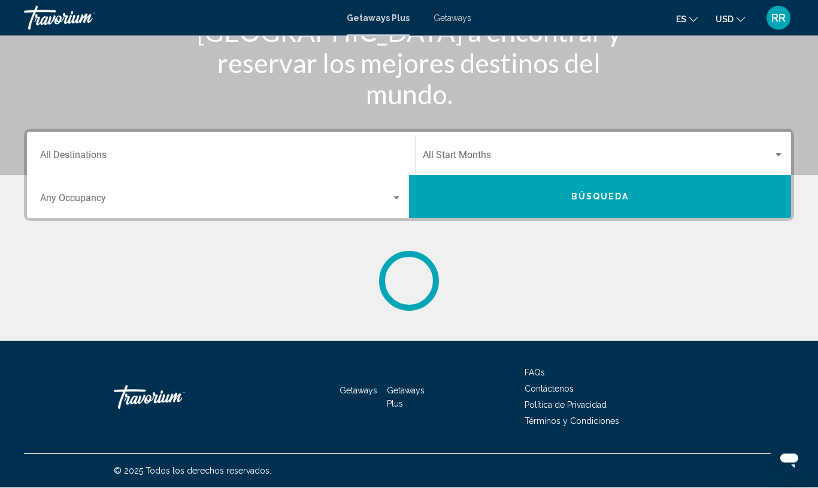
scroll to position [155, 0]
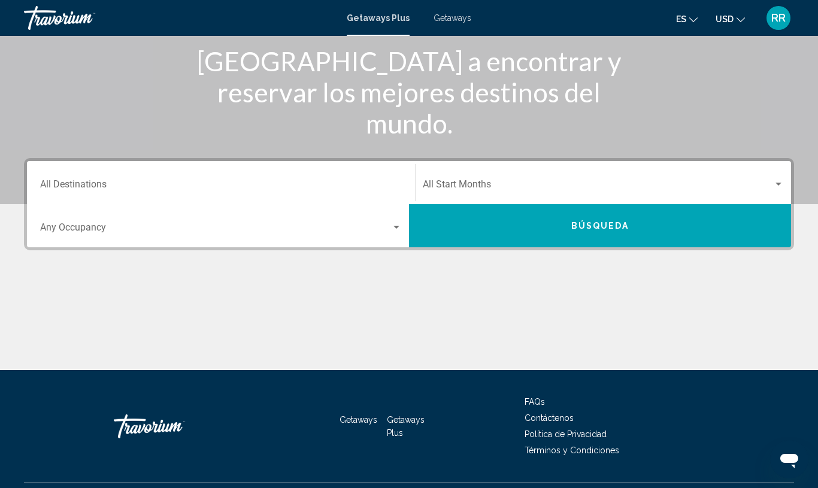
click at [77, 189] on input "Destination All Destinations" at bounding box center [221, 186] width 362 height 11
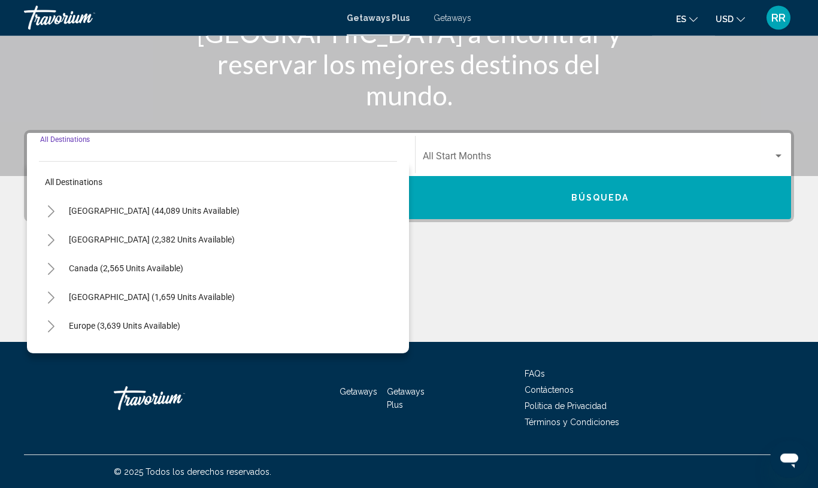
scroll to position [184, 0]
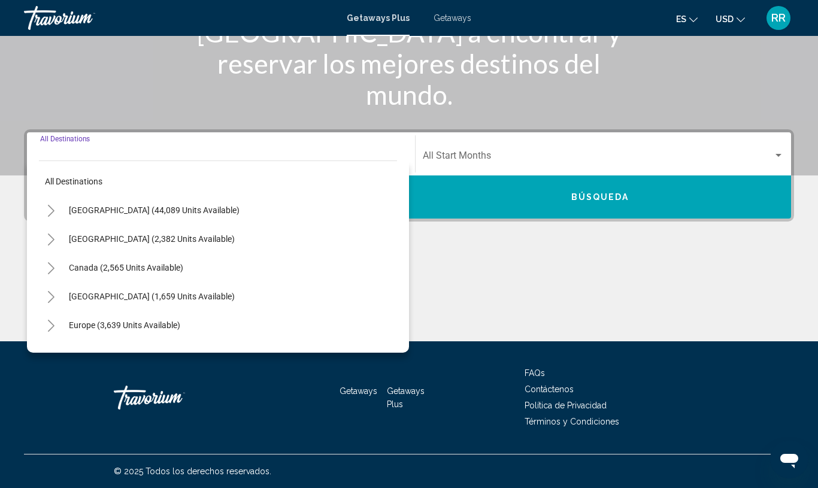
click at [109, 246] on button "[GEOGRAPHIC_DATA] (2,382 units available)" at bounding box center [152, 239] width 178 height 28
type input "**********"
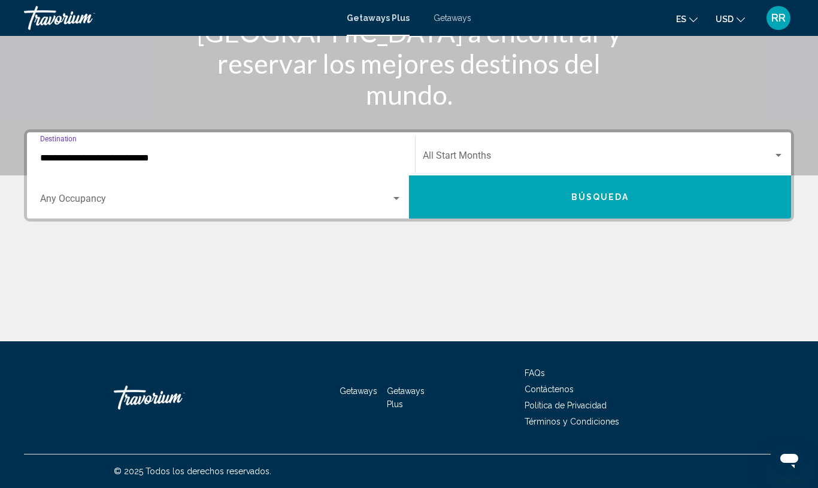
click at [86, 205] on span "Search widget" at bounding box center [215, 201] width 351 height 11
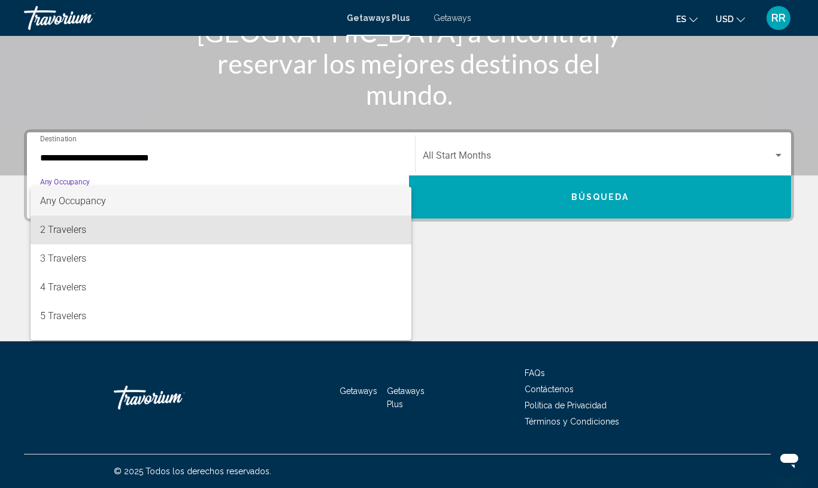
click at [78, 241] on span "2 Travelers" at bounding box center [221, 230] width 362 height 29
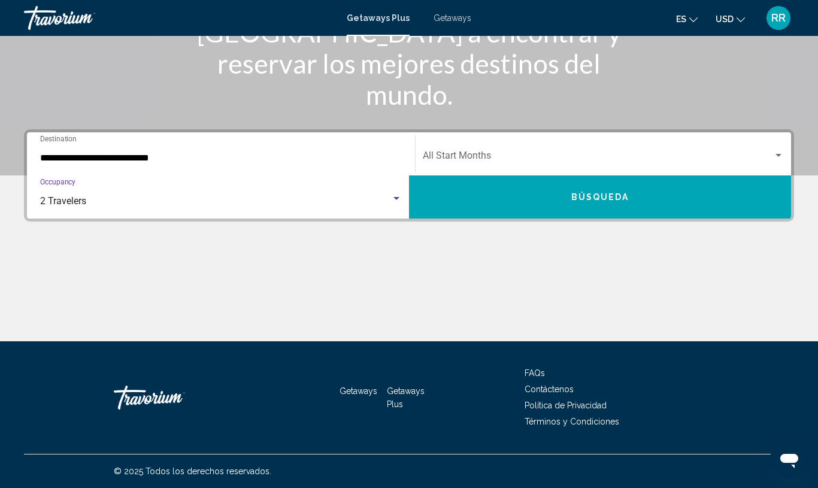
click at [587, 203] on button "Búsqueda" at bounding box center [600, 196] width 382 height 43
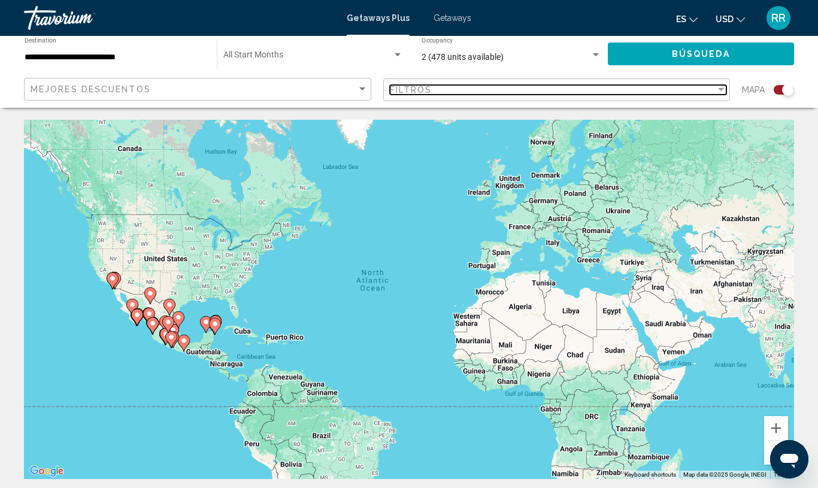
click at [403, 92] on span "Filtros" at bounding box center [411, 90] width 43 height 10
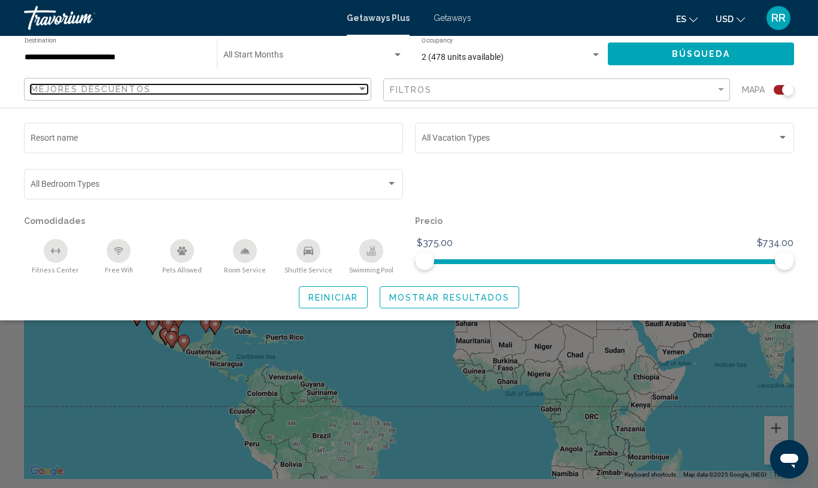
click at [49, 92] on span "Mejores descuentos" at bounding box center [91, 89] width 120 height 10
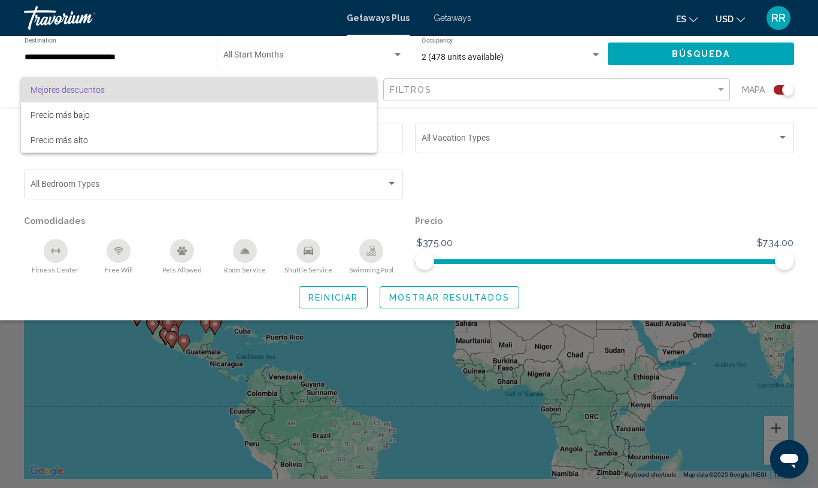
click at [465, 201] on div at bounding box center [409, 244] width 818 height 488
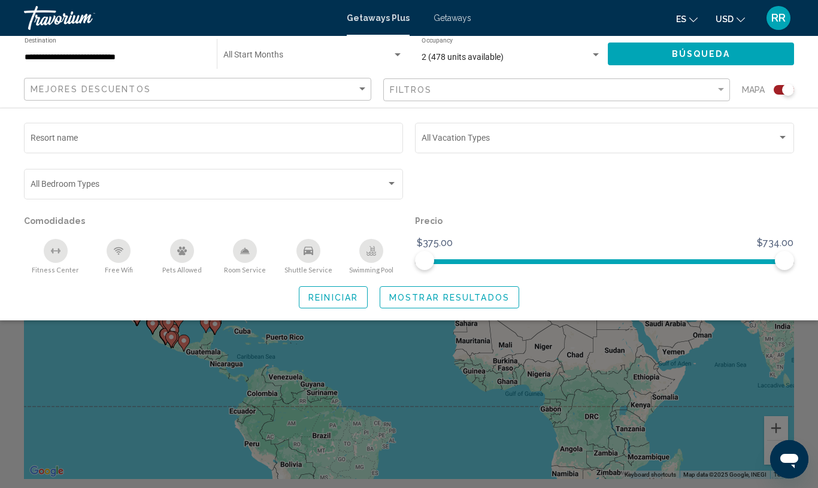
click at [70, 142] on input "Resort name" at bounding box center [214, 140] width 366 height 10
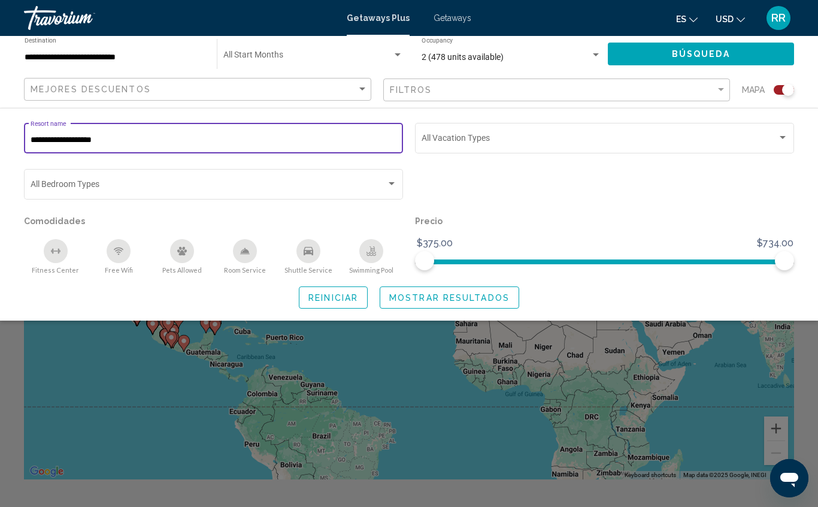
click at [687, 59] on span "Búsqueda" at bounding box center [701, 55] width 58 height 10
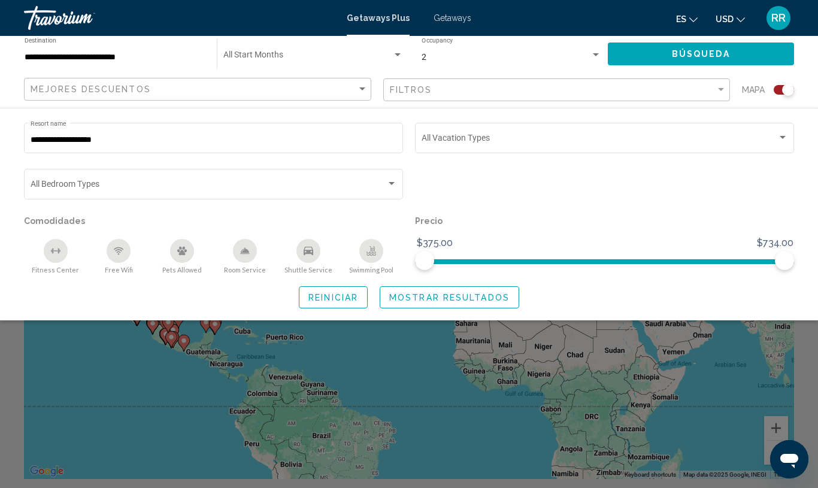
click at [106, 145] on input "**********" at bounding box center [214, 140] width 366 height 10
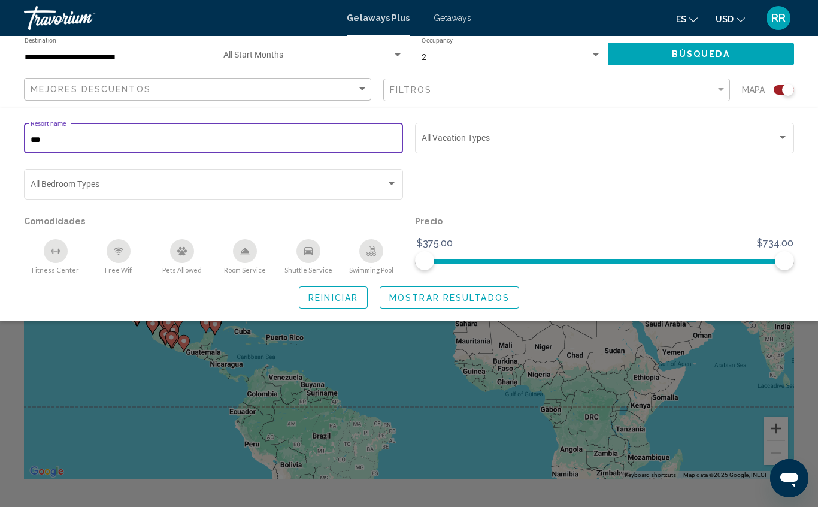
type input "*"
type input "**********"
click at [678, 53] on span "Búsqueda" at bounding box center [701, 55] width 58 height 10
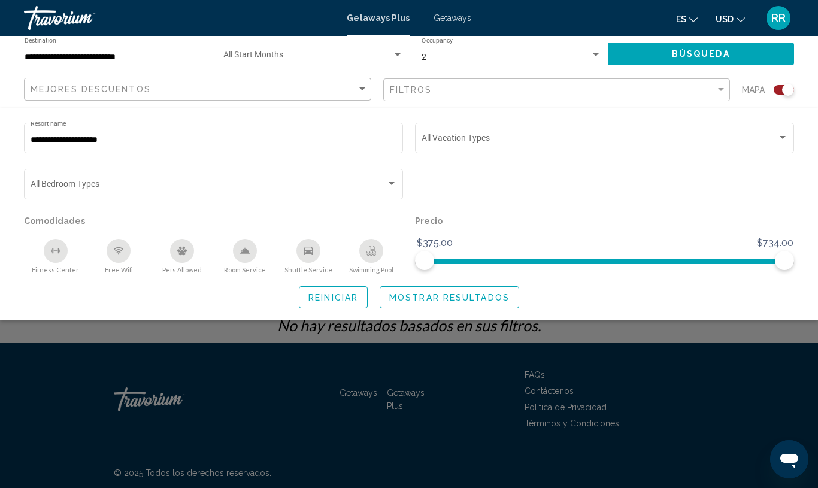
scroll to position [189, 0]
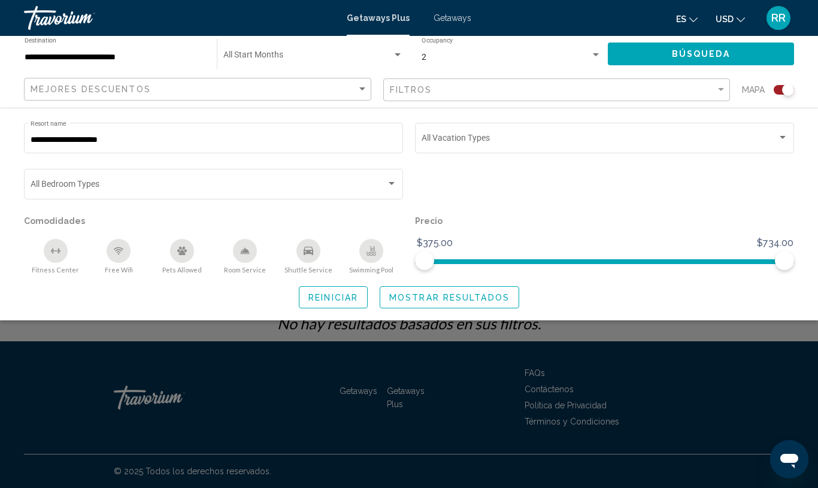
click at [411, 297] on span "Mostrar resultados" at bounding box center [449, 298] width 120 height 10
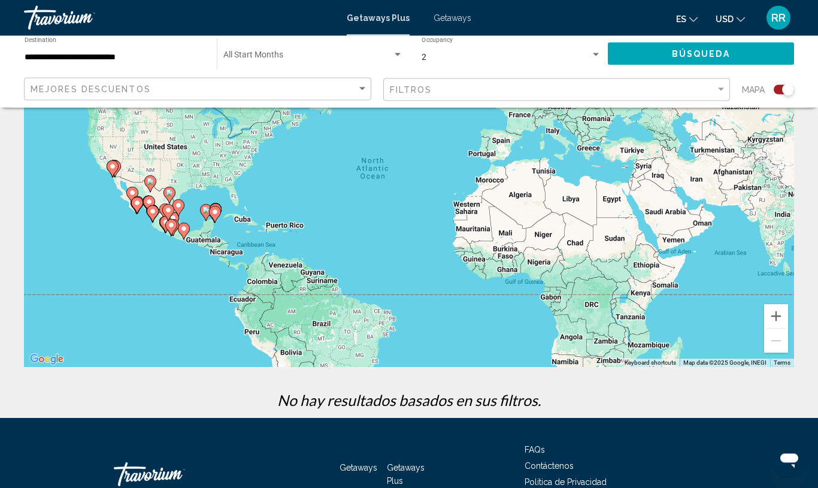
scroll to position [0, 0]
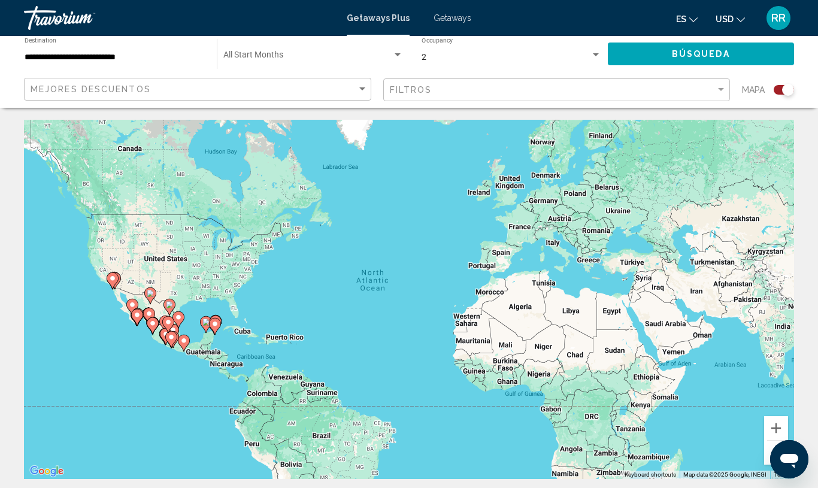
click at [684, 61] on button "Búsqueda" at bounding box center [701, 54] width 187 height 22
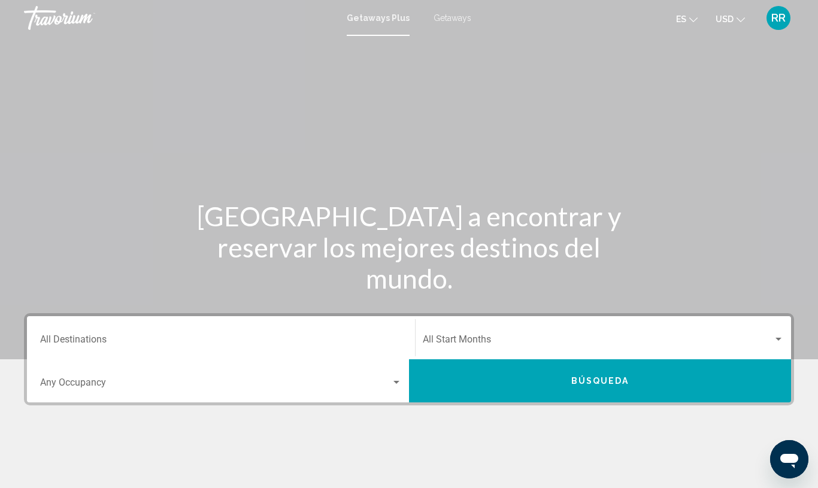
click at [53, 345] on input "Destination All Destinations" at bounding box center [221, 342] width 362 height 11
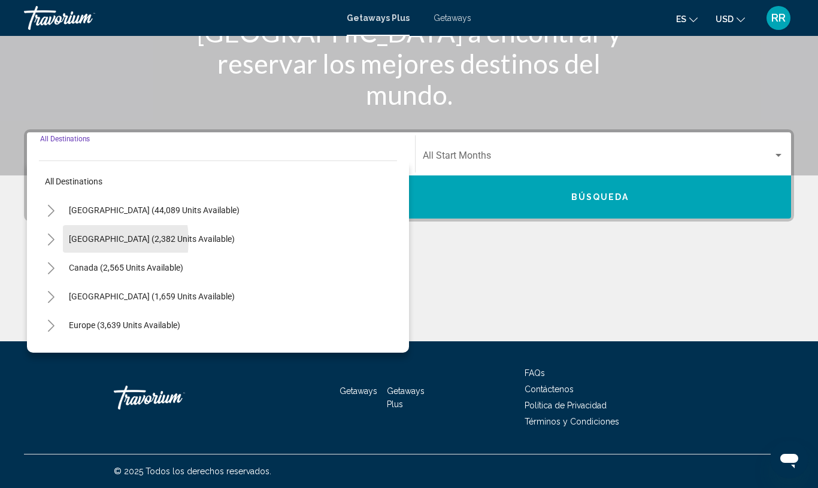
click at [88, 241] on span "[GEOGRAPHIC_DATA] (2,382 units available)" at bounding box center [152, 239] width 166 height 10
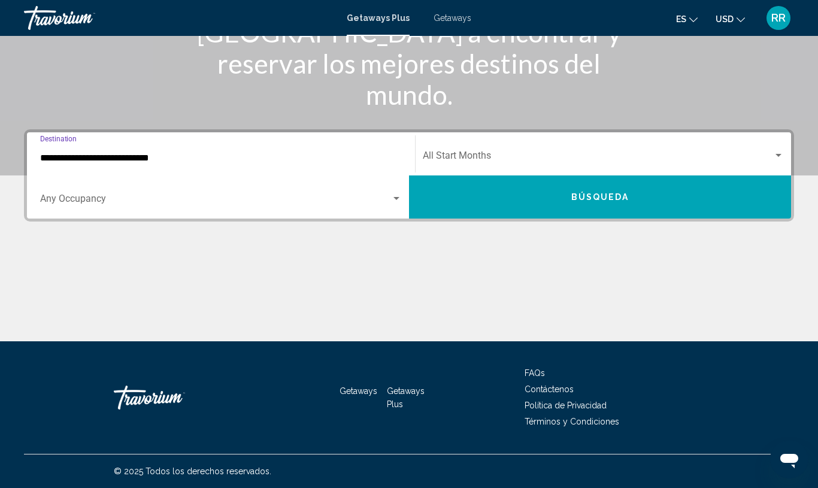
click at [53, 163] on input "**********" at bounding box center [221, 158] width 362 height 11
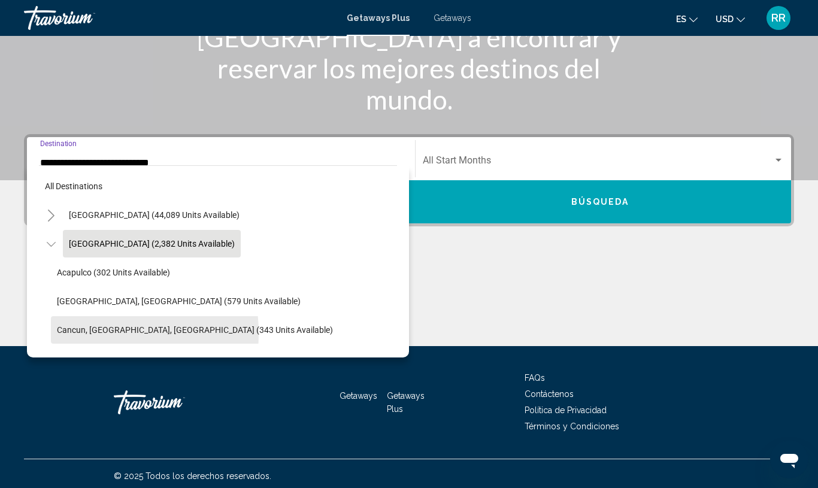
click at [74, 334] on span "Cancun, [GEOGRAPHIC_DATA], [GEOGRAPHIC_DATA] (343 units available)" at bounding box center [195, 330] width 276 height 10
type input "**********"
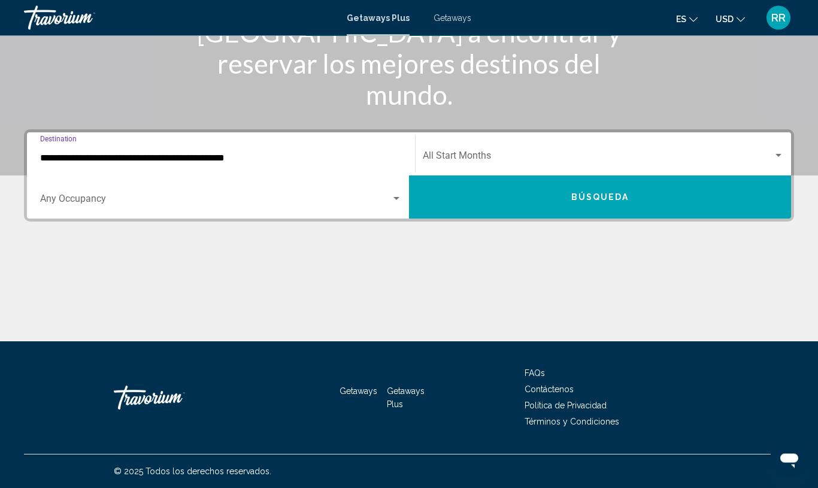
scroll to position [184, 0]
click at [389, 204] on span "Search widget" at bounding box center [215, 201] width 351 height 11
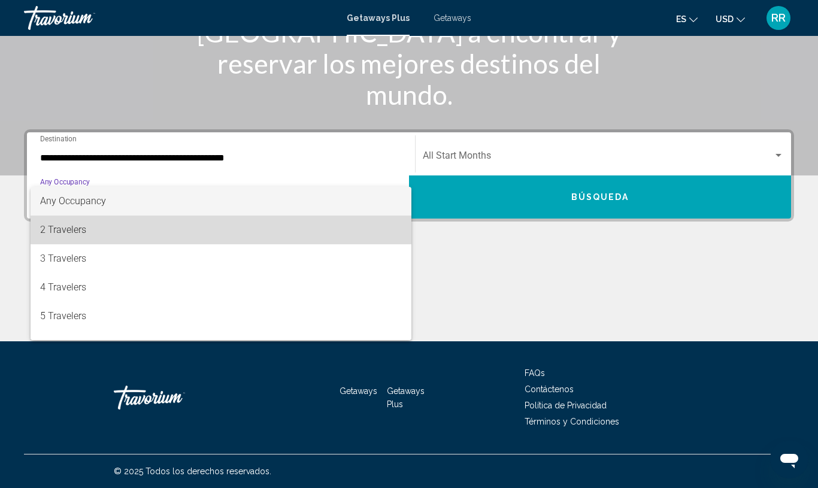
click at [59, 230] on span "2 Travelers" at bounding box center [221, 230] width 362 height 29
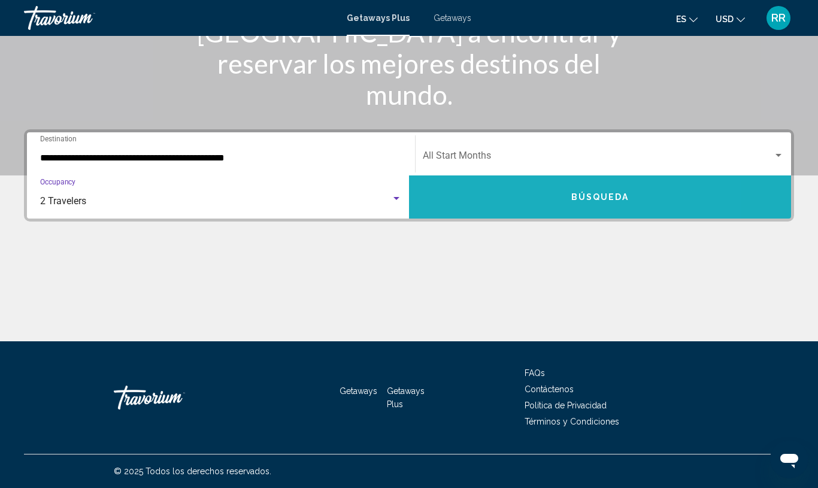
click at [463, 205] on button "Búsqueda" at bounding box center [600, 196] width 382 height 43
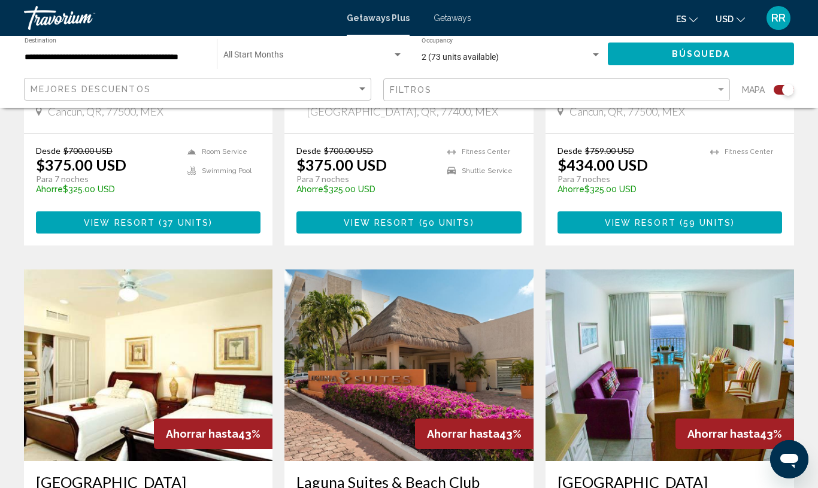
scroll to position [695, 0]
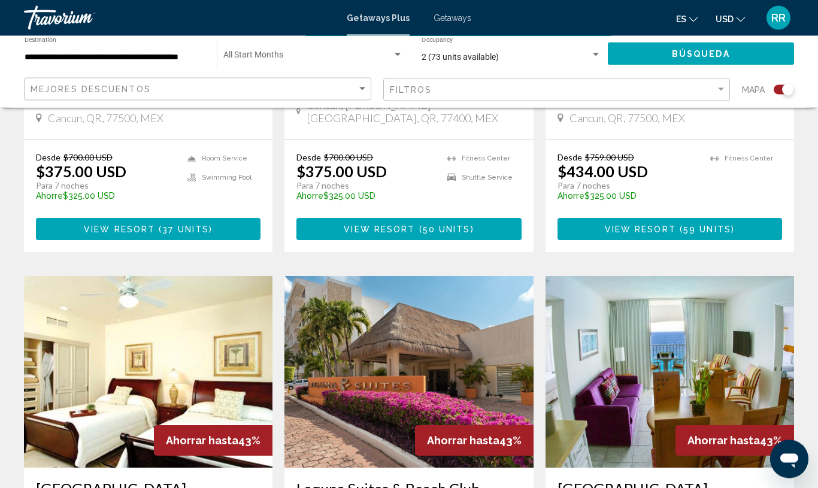
click at [336, 409] on img "Main content" at bounding box center [408, 373] width 249 height 192
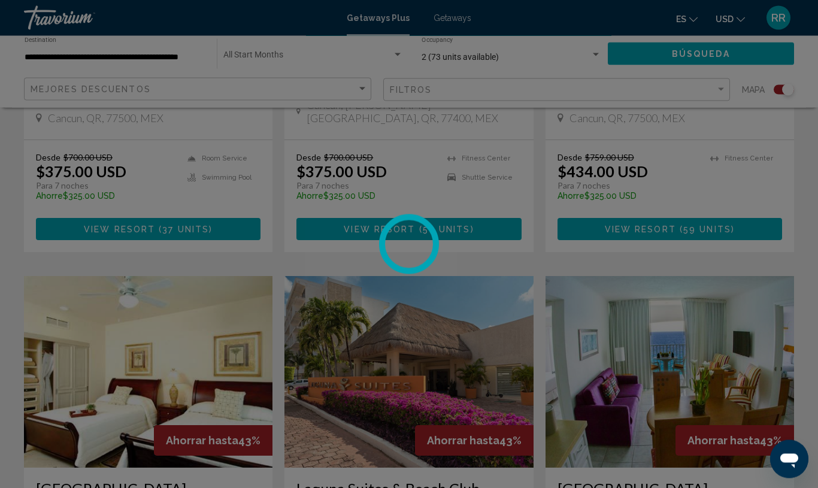
scroll to position [696, 0]
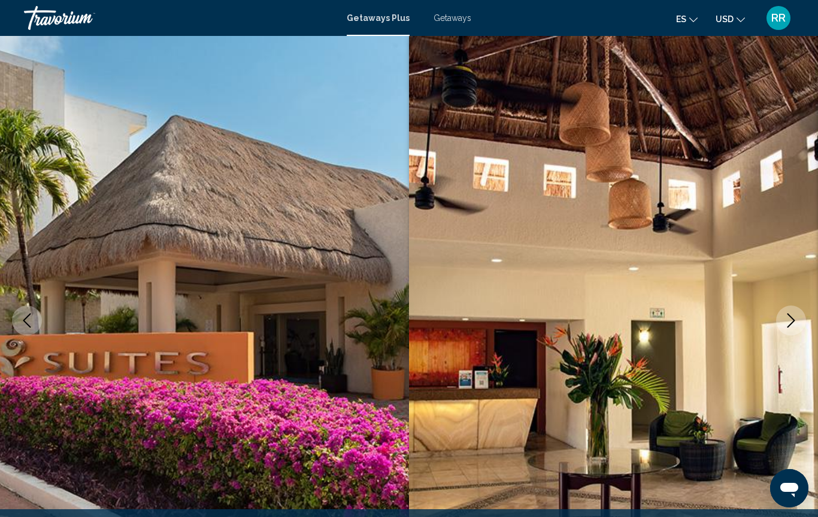
click at [789, 319] on icon "Next image" at bounding box center [791, 320] width 14 height 14
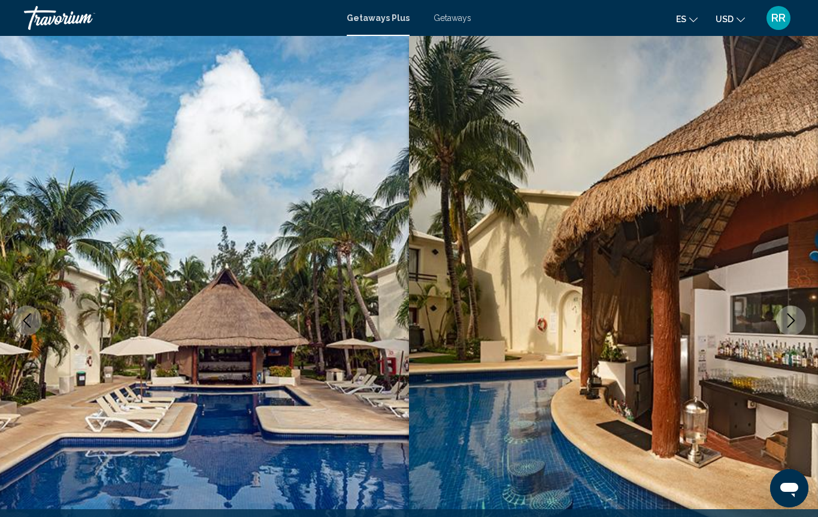
click at [707, 317] on img "Main content" at bounding box center [613, 320] width 409 height 569
click at [793, 320] on icon "Next image" at bounding box center [791, 320] width 14 height 14
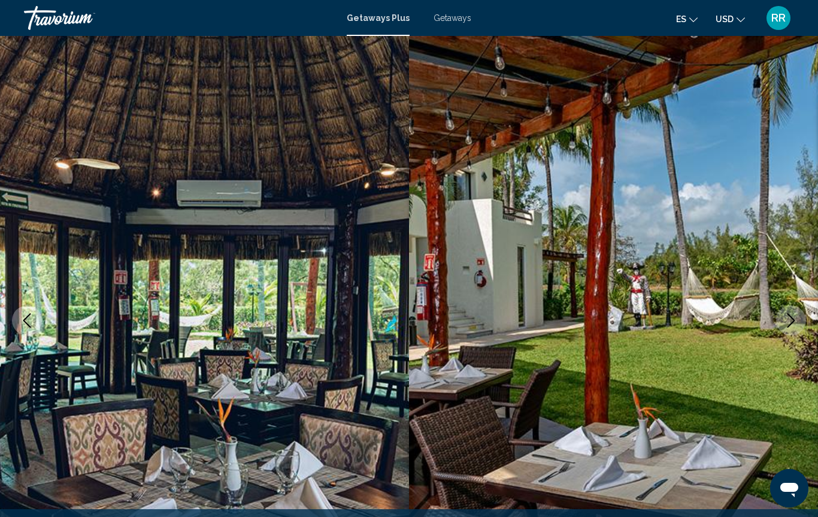
click at [787, 327] on icon "Next image" at bounding box center [791, 320] width 14 height 14
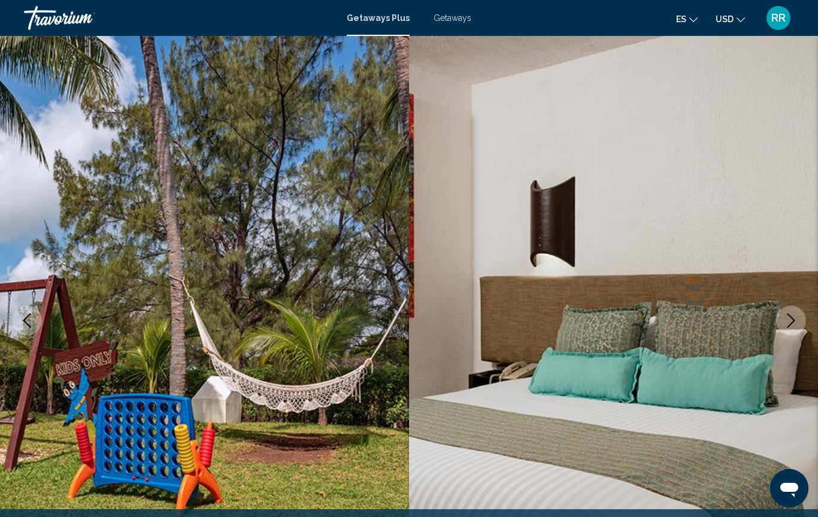
click at [779, 332] on img "Main content" at bounding box center [613, 320] width 409 height 569
click at [776, 305] on img "Main content" at bounding box center [613, 320] width 409 height 569
click at [791, 320] on icon "Next image" at bounding box center [791, 320] width 14 height 14
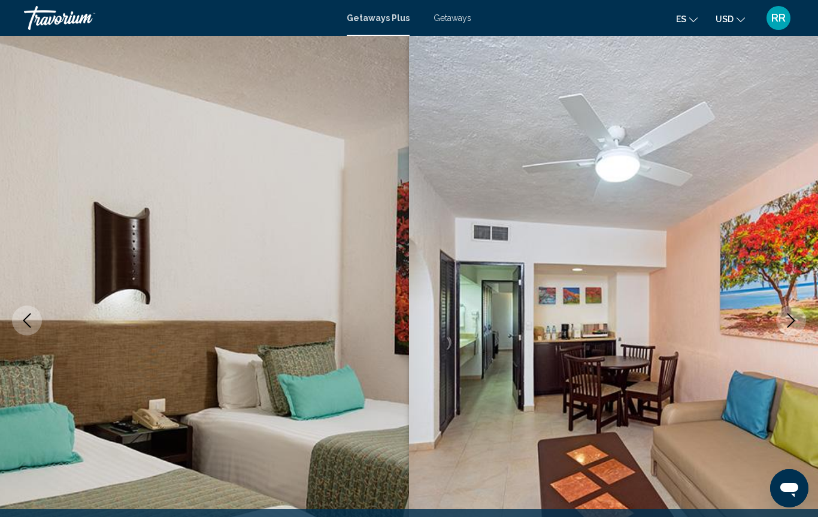
click at [782, 326] on button "Next image" at bounding box center [791, 320] width 30 height 30
